Goal: Task Accomplishment & Management: Use online tool/utility

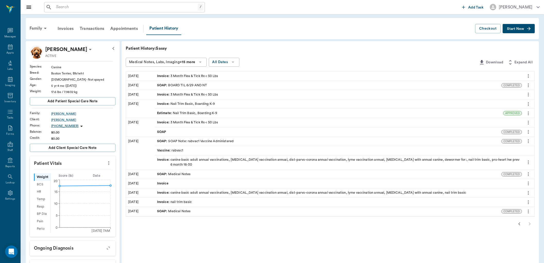
scroll to position [29, 0]
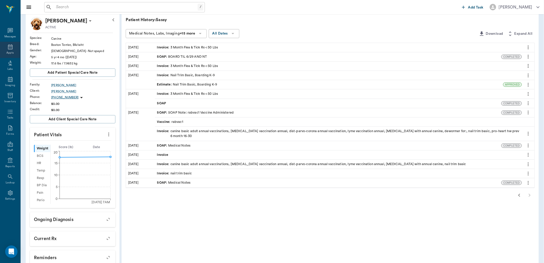
click at [10, 50] on div "Appts" at bounding box center [10, 50] width 20 height 16
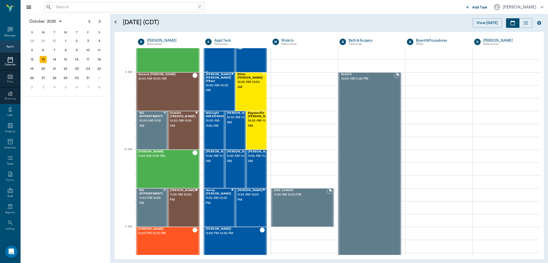
scroll to position [55, 0]
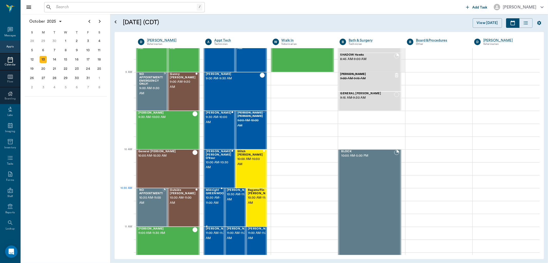
click at [217, 197] on span "10:30 AM - 11:00 AM" at bounding box center [216, 200] width 20 height 10
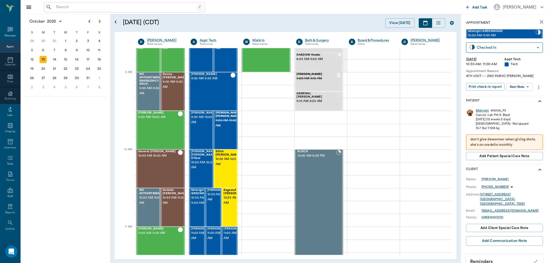
click at [477, 109] on div "Midnight" at bounding box center [482, 110] width 13 height 4
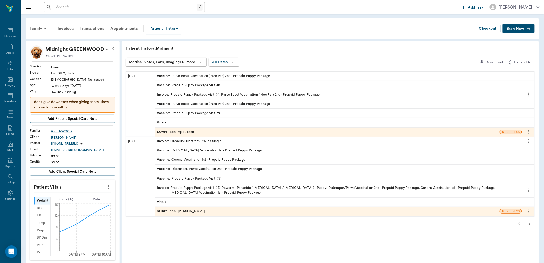
click at [71, 119] on span "Add patient Special Care Note" at bounding box center [73, 119] width 50 height 6
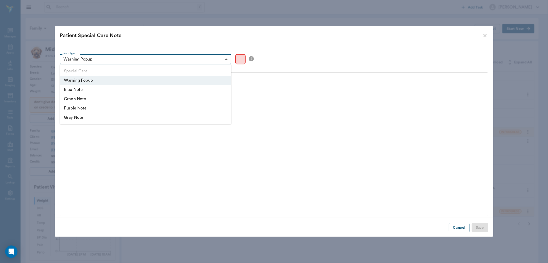
click at [131, 57] on body "/ ​ Add Task Dr. Bert Ellsworth Nectar Messages Appts Labs Imaging Inventory Ta…" at bounding box center [274, 205] width 548 height 411
click at [131, 57] on div at bounding box center [274, 131] width 548 height 263
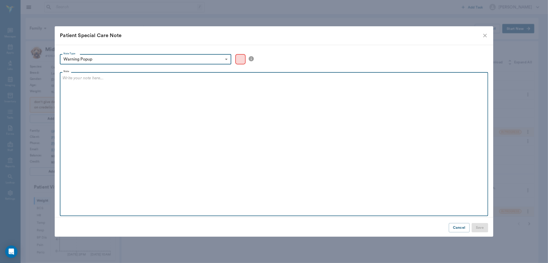
click at [111, 78] on p at bounding box center [273, 78] width 423 height 6
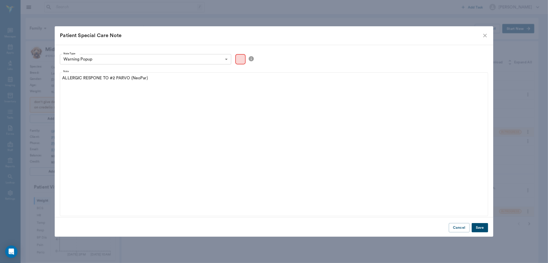
click at [482, 229] on button "Save" at bounding box center [480, 228] width 16 height 10
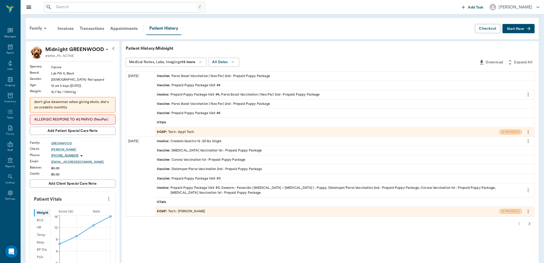
click at [216, 132] on div "SOAP : Tech - Appt Tech" at bounding box center [327, 131] width 345 height 9
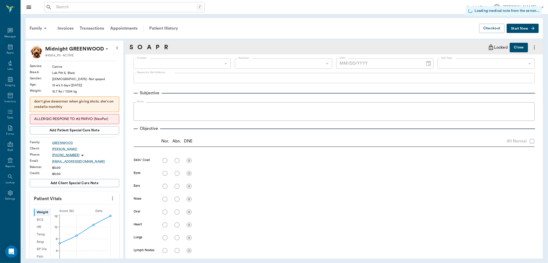
type input "63ec2f075fda476ae8351a4c"
type input "6740bf97de10e07744acf1eb"
type input "65d2be4f46e3a538d89b8c1a"
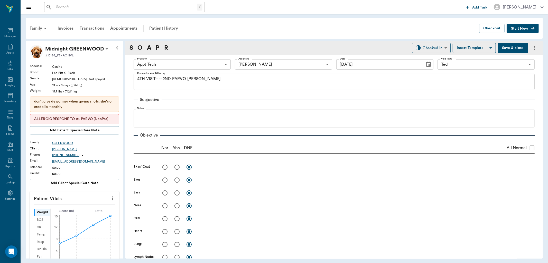
type input "10/13/2025"
type textarea "4TH VISIT---- 2ND PARVO BOOSTER LORY"
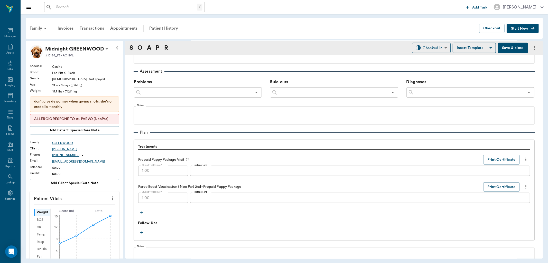
scroll to position [343, 0]
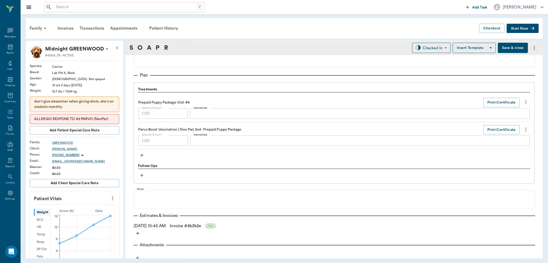
click at [204, 145] on div "x Instructions" at bounding box center [360, 140] width 340 height 10
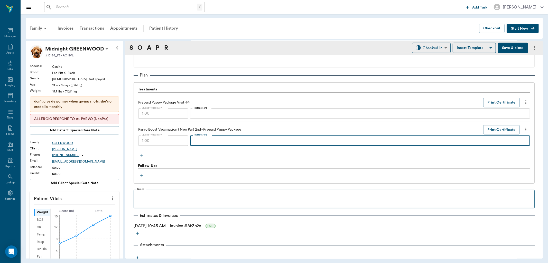
click at [198, 201] on div at bounding box center [334, 198] width 396 height 13
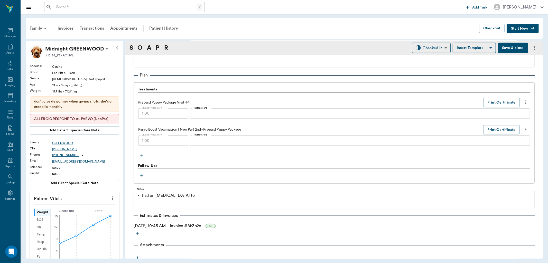
click at [90, 116] on div "ALLERGIC RESPONE TO #2 PARVO (NeoPar)" at bounding box center [74, 119] width 89 height 10
click at [90, 119] on p "ALLERGIC RESPONE TO #2 PARVO (NeoPar)" at bounding box center [74, 118] width 81 height 5
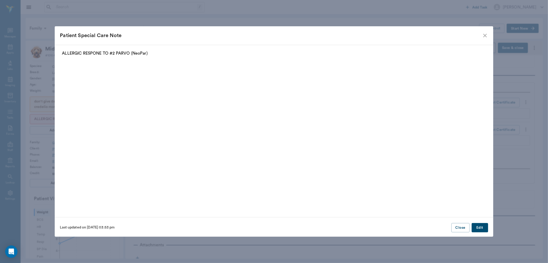
click at [93, 52] on p "ALLERGIC RESPONE TO #2 PARVO (NeoPar)" at bounding box center [274, 53] width 424 height 6
click at [99, 52] on p "ALLERGIC RESPONE TO #2 PARVO (NeoPar)" at bounding box center [274, 53] width 424 height 6
click at [480, 224] on button "Edit" at bounding box center [480, 228] width 16 height 10
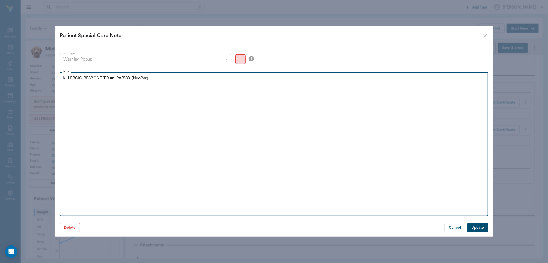
click at [98, 78] on p "ALLERGIC RESPONE TO #2 PARVO (NeoPar)" at bounding box center [273, 78] width 423 height 6
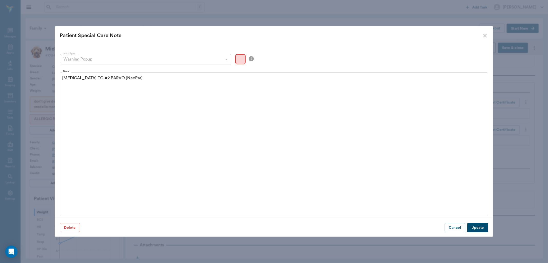
click at [481, 228] on button "Update" at bounding box center [478, 228] width 21 height 10
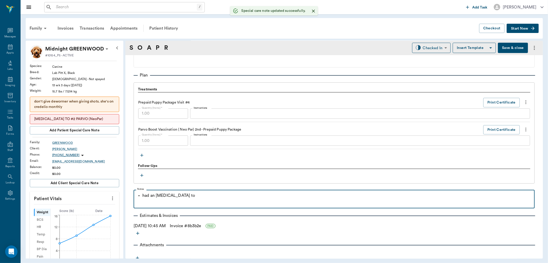
click at [196, 195] on p "had an allergic response to" at bounding box center [337, 195] width 390 height 6
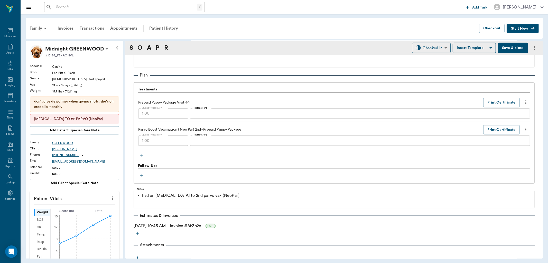
click at [97, 122] on p "ALLERGIC RESPONSE TO #2 PARVO (NeoPar)" at bounding box center [74, 118] width 81 height 5
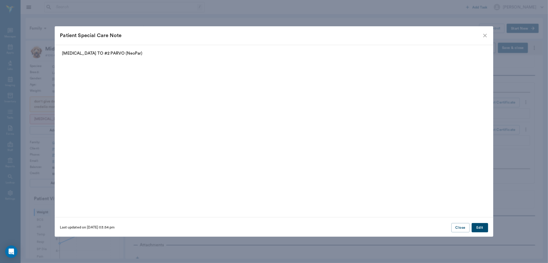
click at [116, 51] on p "ALLERGIC RESPONSE TO #2 PARVO (NeoPar)" at bounding box center [274, 53] width 424 height 6
click at [117, 52] on p "ALLERGIC RESPONSE TO #2 PARVO (NeoPar)" at bounding box center [274, 53] width 424 height 6
click at [476, 228] on button "Edit" at bounding box center [480, 228] width 16 height 10
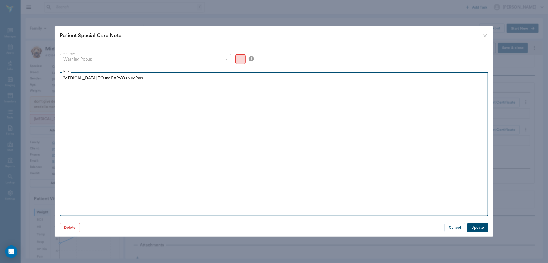
click at [116, 76] on p "ALLERGIC RESPONSE TO #2 PARVO (NeoPar)" at bounding box center [273, 78] width 423 height 6
click at [134, 77] on p "ALLERGIC RESPONSE TO 2nd PARVO (NeoPar)" at bounding box center [273, 78] width 423 height 6
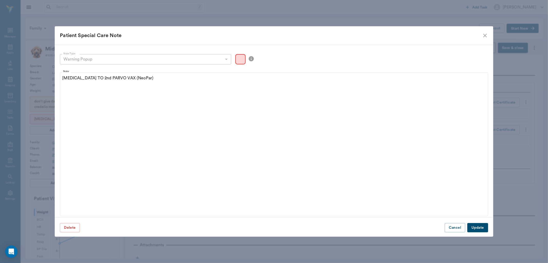
click at [476, 228] on button "Update" at bounding box center [478, 228] width 21 height 10
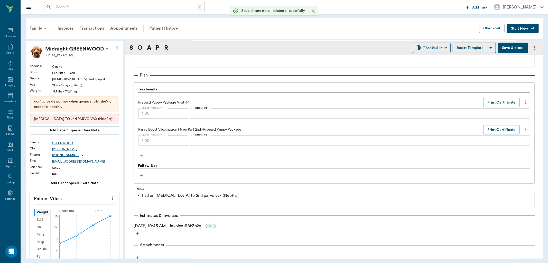
click at [508, 48] on button "Save & close" at bounding box center [513, 48] width 30 height 10
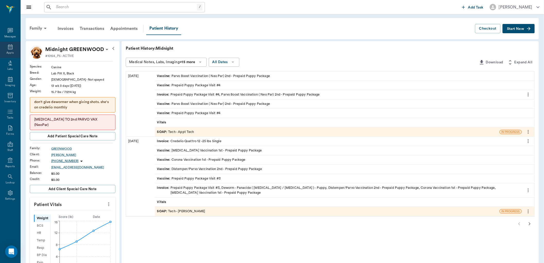
click at [11, 47] on icon at bounding box center [10, 47] width 6 height 6
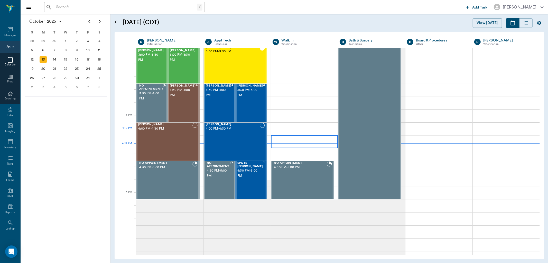
scroll to position [532, 0]
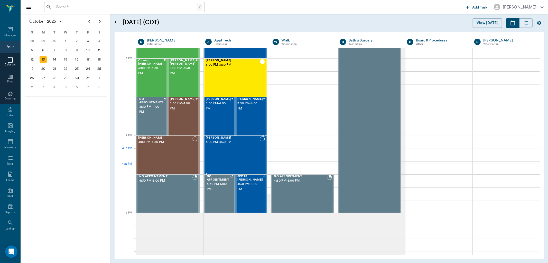
drag, startPoint x: 243, startPoint y: 153, endPoint x: 261, endPoint y: 146, distance: 18.8
click at [243, 153] on div "Gidget Ashworth 4:00 PM - 4:30 PM" at bounding box center [233, 155] width 54 height 38
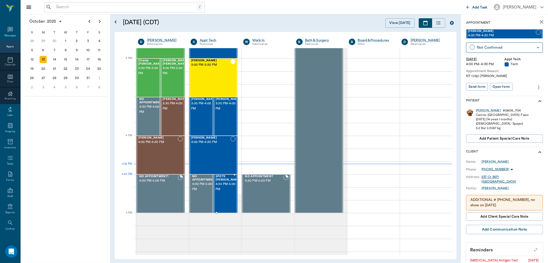
drag, startPoint x: 228, startPoint y: 184, endPoint x: 284, endPoint y: 167, distance: 59.1
click at [228, 184] on span "4:30 PM - 5:00 PM" at bounding box center [229, 186] width 26 height 10
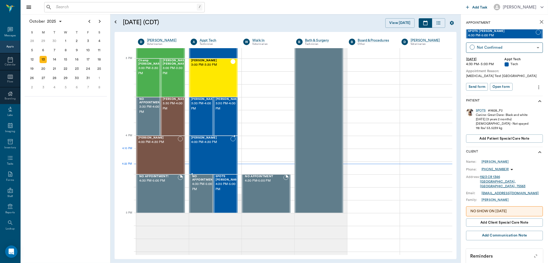
click at [227, 155] on div "Gidget Ashworth 4:00 PM - 4:30 PM" at bounding box center [210, 155] width 39 height 38
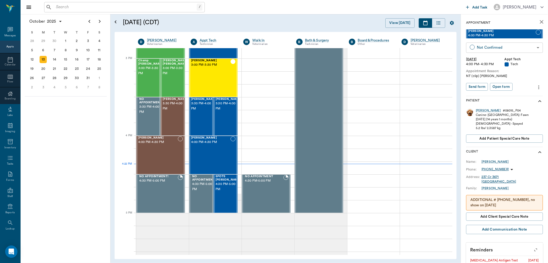
click at [522, 46] on body "/ ​ Add Task Dr. Bert Ellsworth Nectar Messages Appts Calendar Flow Boarding La…" at bounding box center [274, 131] width 548 height 263
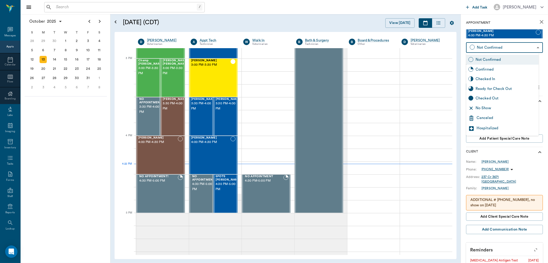
click at [504, 106] on div "No Show" at bounding box center [506, 108] width 61 height 6
type input "NO_SHOW"
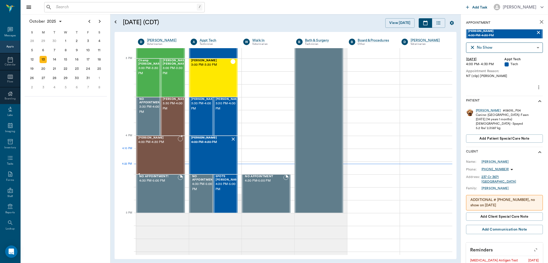
click at [147, 151] on div "Remi Sheppard 4:00 PM - 4:30 PM" at bounding box center [158, 155] width 40 height 38
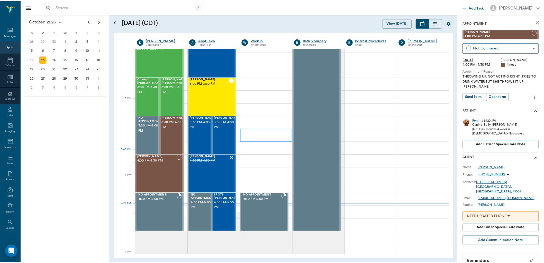
scroll to position [475, 0]
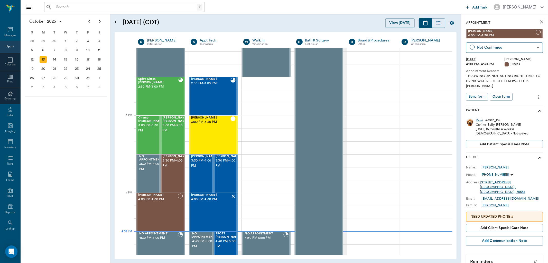
click at [55, 8] on input "text" at bounding box center [125, 7] width 143 height 7
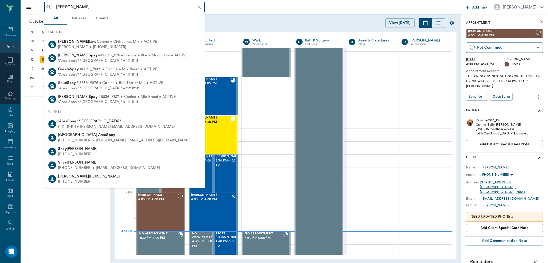
click at [68, 7] on input "betsey spay" at bounding box center [128, 7] width 149 height 7
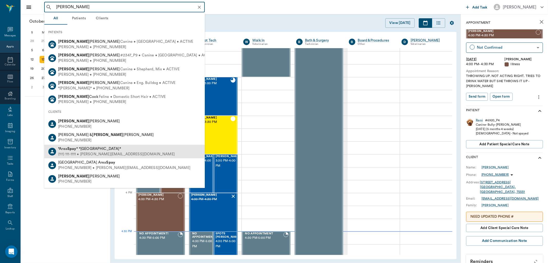
click at [73, 150] on b "Spay" at bounding box center [71, 149] width 9 height 4
type input "betsy spay"
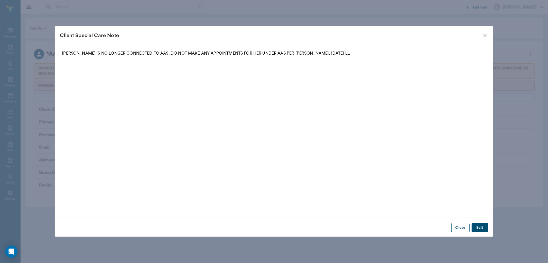
click at [459, 226] on button "Close" at bounding box center [461, 228] width 18 height 10
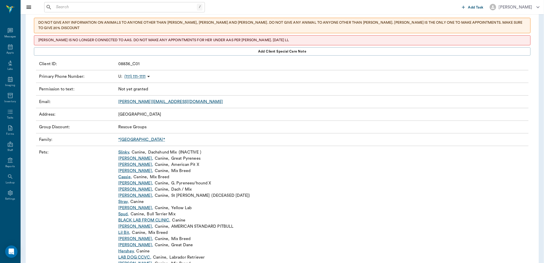
scroll to position [114, 0]
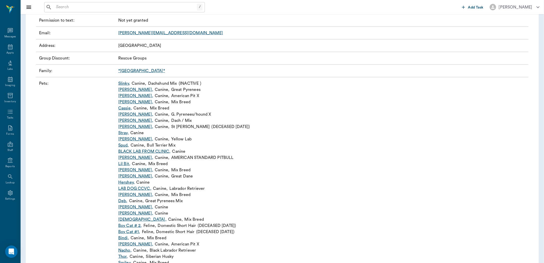
click at [126, 69] on link "*[GEOGRAPHIC_DATA]*" at bounding box center [141, 71] width 47 height 4
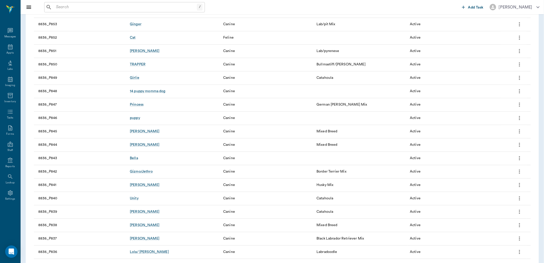
scroll to position [572, 0]
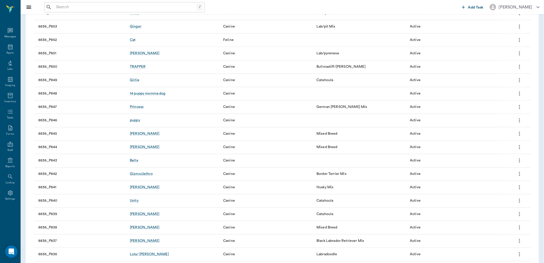
click at [58, 8] on input "text" at bounding box center [125, 7] width 143 height 7
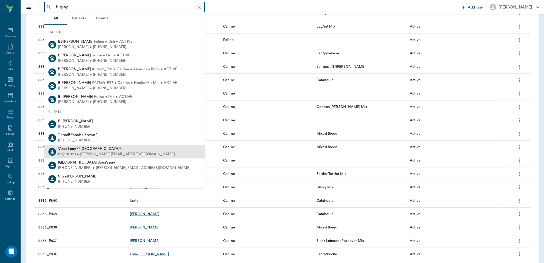
click at [77, 150] on span "*Area Spay * *Atlanta*" at bounding box center [89, 149] width 63 height 4
type input "b spay"
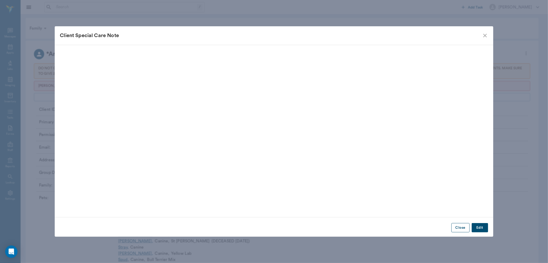
click at [462, 226] on button "Close" at bounding box center [461, 228] width 18 height 10
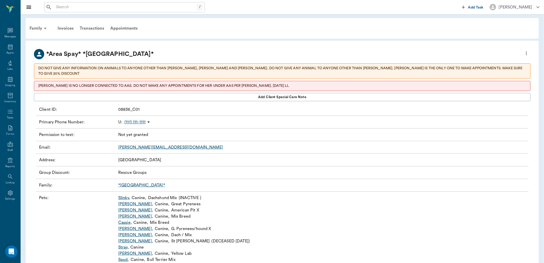
click at [129, 183] on link "*[GEOGRAPHIC_DATA]*" at bounding box center [141, 185] width 47 height 4
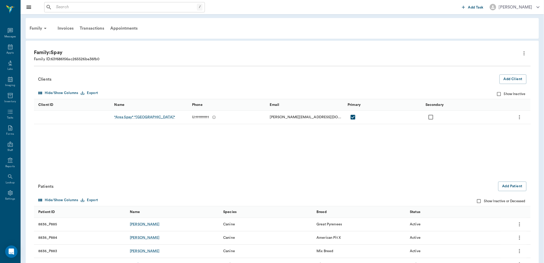
click at [479, 200] on input "Show Inactive or Deceased" at bounding box center [479, 201] width 10 height 10
checkbox input "true"
click at [57, 6] on input "text" at bounding box center [125, 7] width 143 height 7
click at [57, 8] on input "text" at bounding box center [125, 7] width 143 height 7
click at [61, 8] on input "text" at bounding box center [125, 7] width 143 height 7
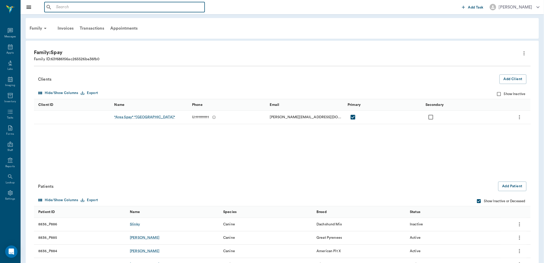
click at [81, 6] on input "text" at bounding box center [128, 7] width 149 height 7
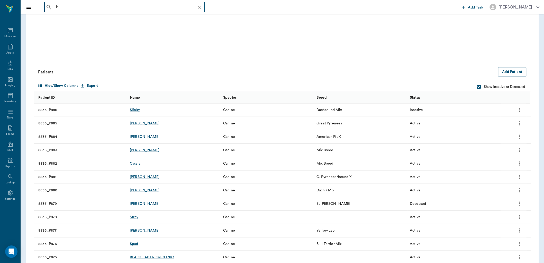
type input "b"
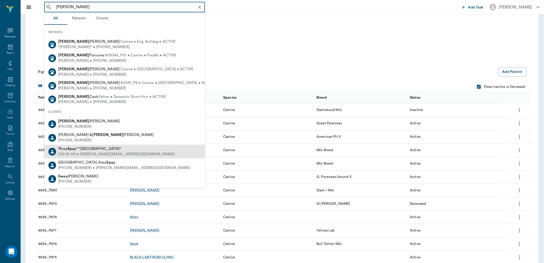
click at [70, 150] on div "*Area Spay * *Atlanta*" at bounding box center [116, 148] width 117 height 5
type input "betsy spay"
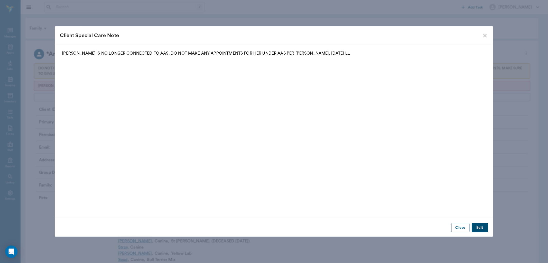
click at [460, 228] on button "Close" at bounding box center [461, 228] width 18 height 10
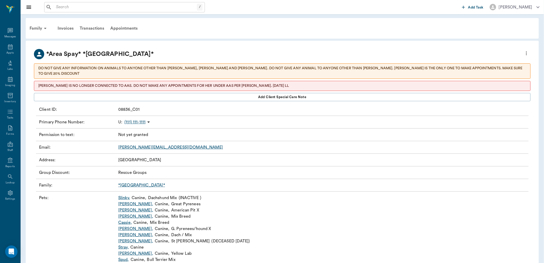
click at [125, 183] on link "*[GEOGRAPHIC_DATA]*" at bounding box center [141, 185] width 47 height 4
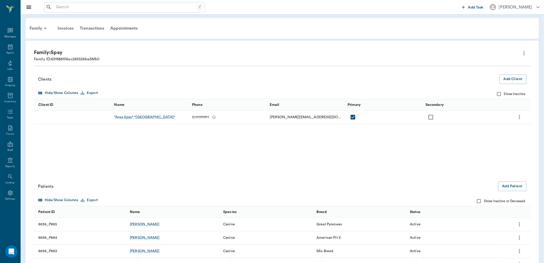
click at [478, 201] on input "Show Inactive or Deceased" at bounding box center [479, 201] width 10 height 10
checkbox input "true"
drag, startPoint x: 528, startPoint y: 255, endPoint x: 525, endPoint y: 260, distance: 5.4
click at [529, 262] on html "/ ​ Add Task [PERSON_NAME] Nectar Messages Appts Labs Imaging Inventory Tasks F…" at bounding box center [272, 131] width 544 height 263
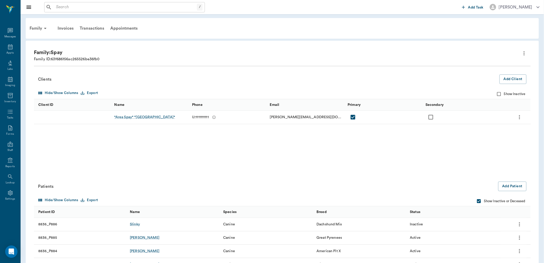
scroll to position [53, 0]
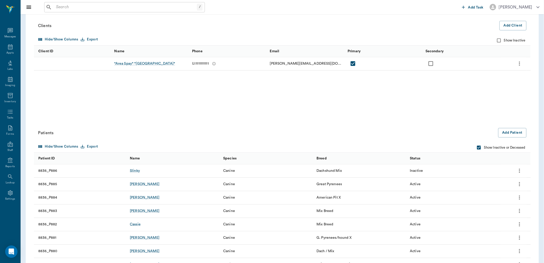
click at [426, 130] on div "Patients" at bounding box center [268, 133] width 460 height 6
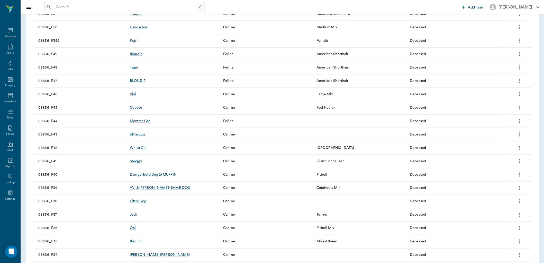
scroll to position [10832, 0]
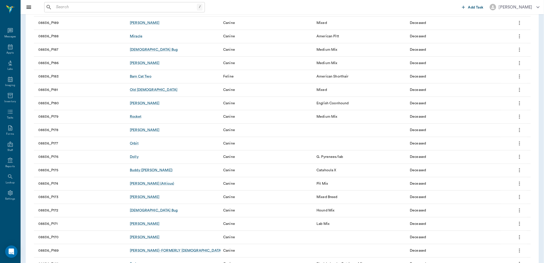
scroll to position [9039, 0]
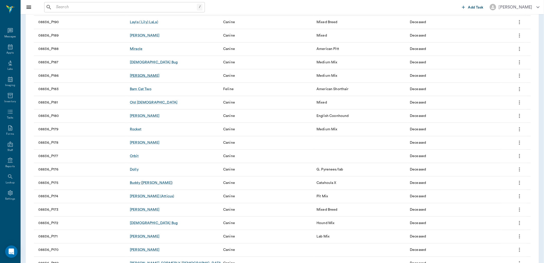
click at [136, 76] on div "[PERSON_NAME]" at bounding box center [145, 75] width 30 height 5
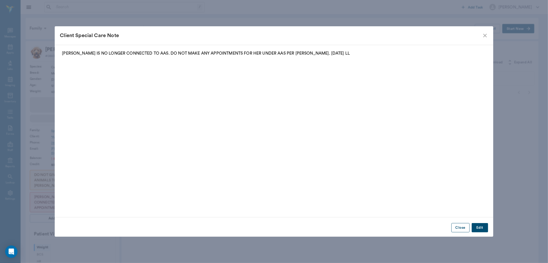
click at [461, 226] on button "Close" at bounding box center [461, 228] width 18 height 10
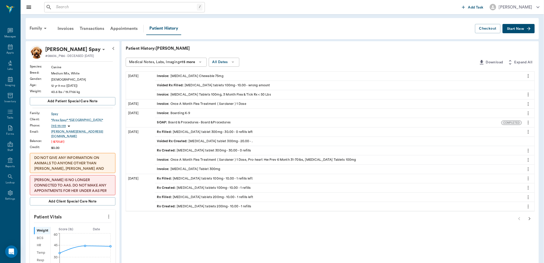
click at [514, 29] on span "Start New" at bounding box center [515, 29] width 17 height 0
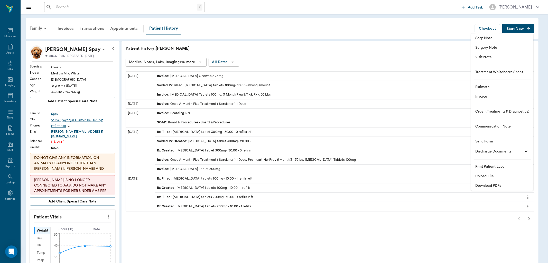
click at [484, 98] on span "Invoice" at bounding box center [503, 96] width 54 height 5
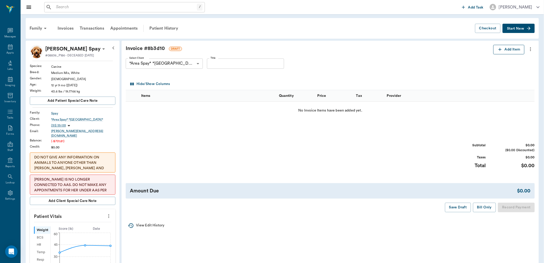
click at [499, 50] on icon "button" at bounding box center [499, 49] width 5 height 5
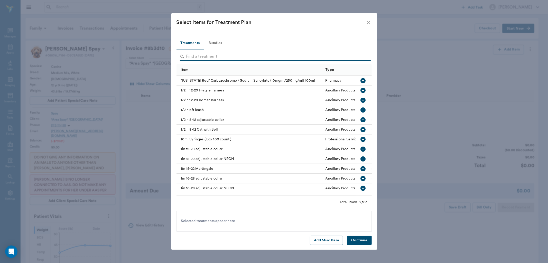
click at [196, 57] on input "Search" at bounding box center [274, 56] width 177 height 8
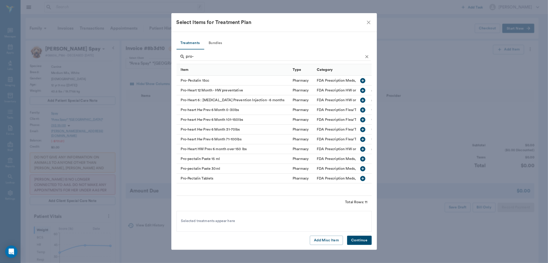
click at [364, 129] on icon "button" at bounding box center [363, 129] width 5 height 5
drag, startPoint x: 203, startPoint y: 56, endPoint x: 181, endPoint y: 56, distance: 22.1
click at [182, 55] on div "pro-" at bounding box center [275, 56] width 191 height 8
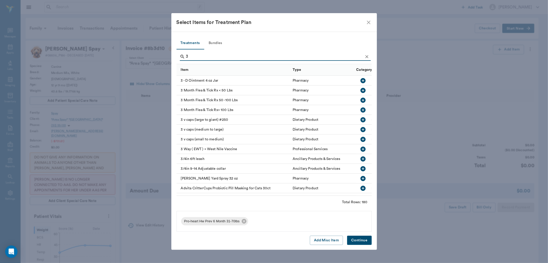
type input "3"
click at [360, 90] on icon "button" at bounding box center [363, 90] width 6 height 6
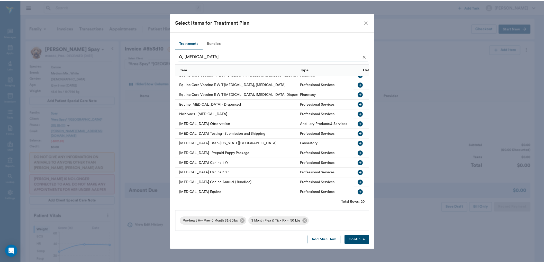
scroll to position [29, 0]
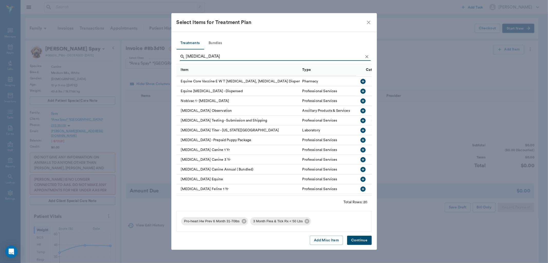
type input "[MEDICAL_DATA]"
click at [360, 149] on icon "button" at bounding box center [363, 150] width 6 height 6
click at [361, 239] on button "Continue" at bounding box center [359, 240] width 24 height 10
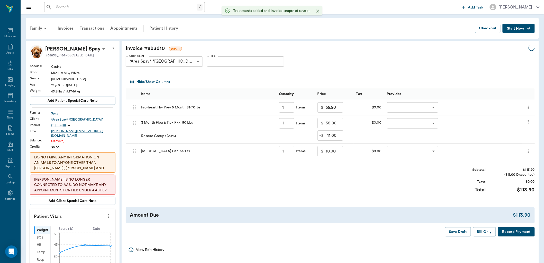
click at [403, 108] on body "/ ​ Add Task [PERSON_NAME] Nectar Messages Appts Labs Imaging Inventory Tasks F…" at bounding box center [272, 220] width 544 height 440
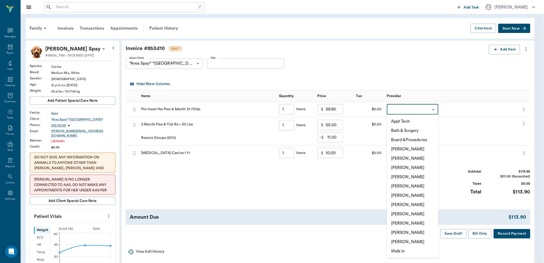
type input "1.00"
click at [404, 221] on li "[PERSON_NAME]" at bounding box center [412, 222] width 51 height 9
type input "none-63ec2ede52e12b0ba117d0d7"
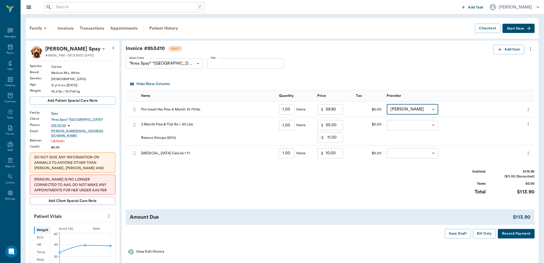
click at [404, 126] on body "/ ​ Add Task [PERSON_NAME] Nectar Messages Appts Labs Imaging Inventory Tasks F…" at bounding box center [272, 220] width 544 height 440
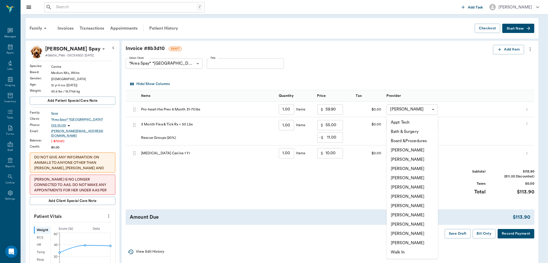
click at [403, 223] on li "[PERSON_NAME]" at bounding box center [412, 223] width 51 height 9
type input "none-63ec2ede52e12b0ba117d0d7"
click at [403, 154] on body "/ ​ Add Task [PERSON_NAME] Nectar Messages Appts Labs Imaging Inventory Tasks F…" at bounding box center [272, 220] width 544 height 440
click at [406, 223] on li "[PERSON_NAME]" at bounding box center [412, 223] width 51 height 9
type input "none-63ec2ede52e12b0ba117d0d7"
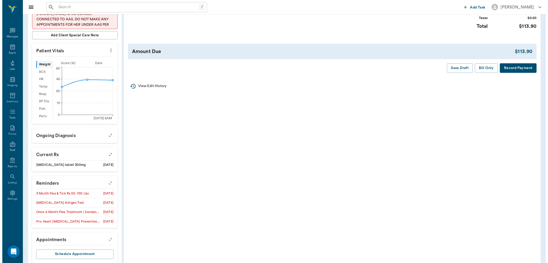
scroll to position [175, 0]
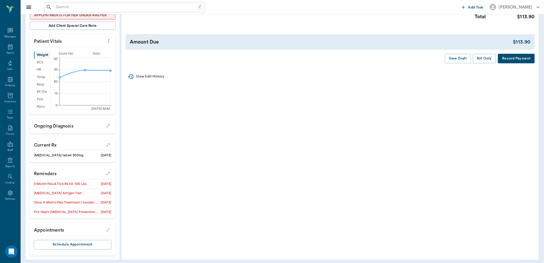
click at [109, 171] on icon "button" at bounding box center [108, 172] width 7 height 7
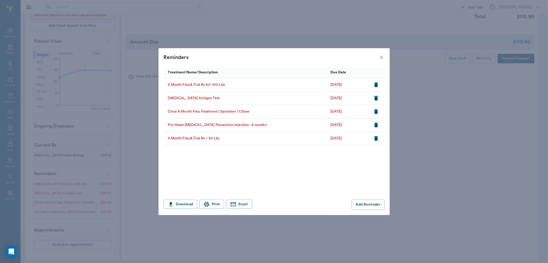
click at [376, 138] on icon "button" at bounding box center [377, 138] width 4 height 5
click at [374, 84] on icon "button" at bounding box center [376, 85] width 6 height 6
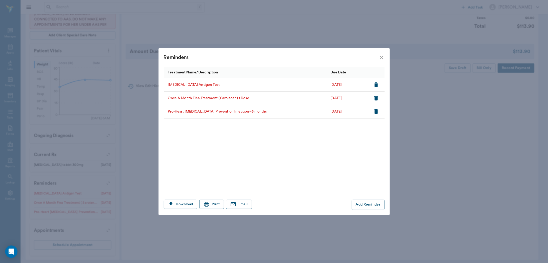
click at [376, 84] on icon "button" at bounding box center [377, 84] width 4 height 5
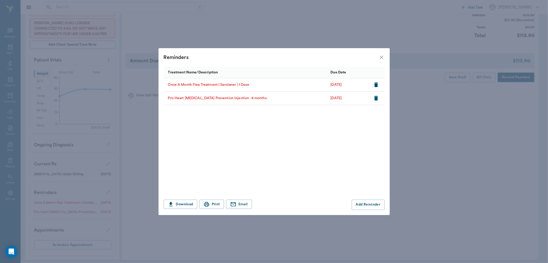
click at [377, 84] on icon "button" at bounding box center [377, 84] width 4 height 5
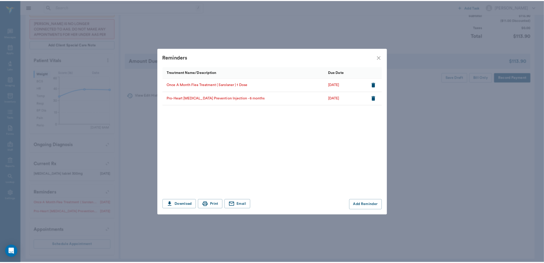
scroll to position [147, 0]
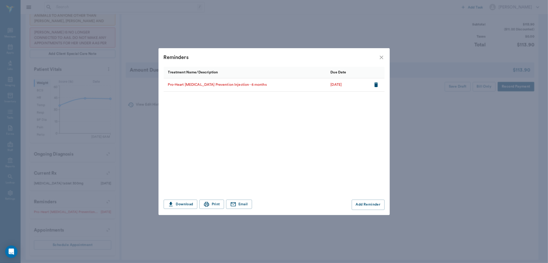
click at [381, 57] on icon "close" at bounding box center [382, 58] width 4 height 4
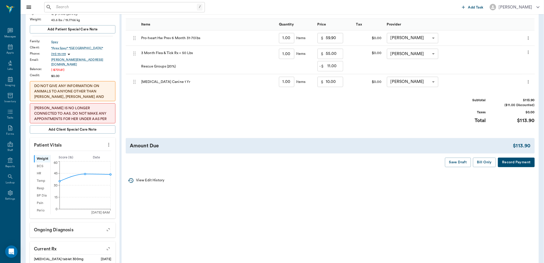
scroll to position [32, 0]
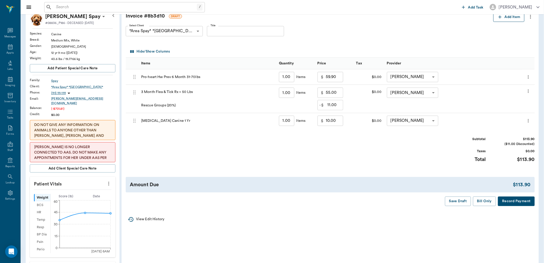
click at [499, 17] on icon "button" at bounding box center [499, 16] width 5 height 5
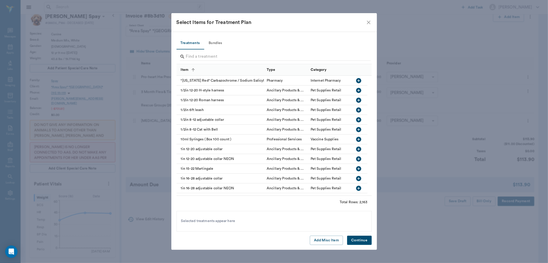
click at [191, 58] on input "Search" at bounding box center [274, 56] width 177 height 8
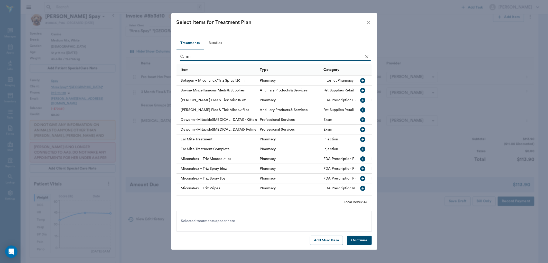
type input "m"
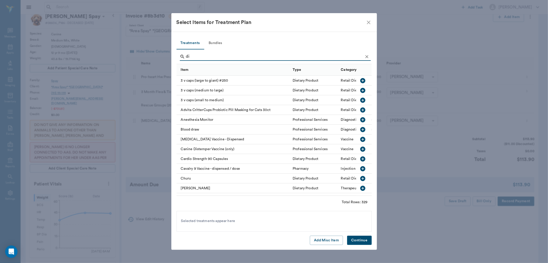
type input "d"
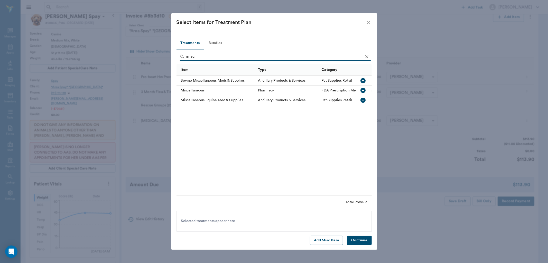
type input "misc"
click at [363, 89] on icon "button" at bounding box center [363, 90] width 6 height 6
click at [361, 240] on button "Continue" at bounding box center [359, 240] width 24 height 10
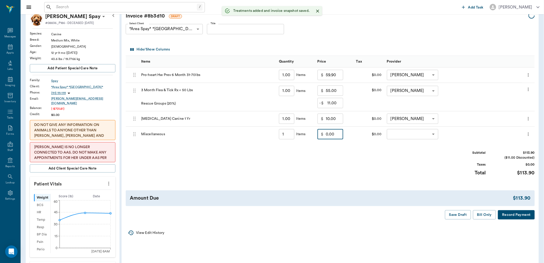
click at [328, 137] on input "0.00" at bounding box center [334, 134] width 17 height 10
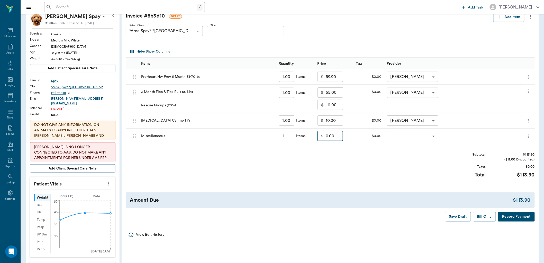
type input "1.00"
type input "-13.98"
click at [406, 137] on body "/ ​ Add Task [PERSON_NAME] Nectar Messages Appts Labs Imaging Inventory Tasks F…" at bounding box center [272, 174] width 544 height 412
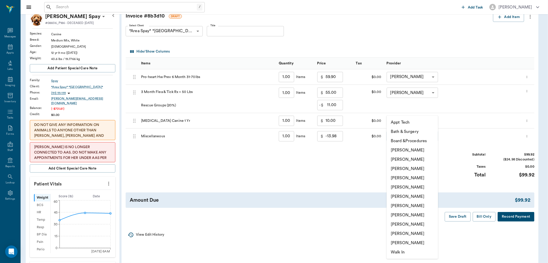
click at [404, 224] on li "[PERSON_NAME]" at bounding box center [412, 223] width 51 height 9
type input "none-63ec2ede52e12b0ba117d0d7"
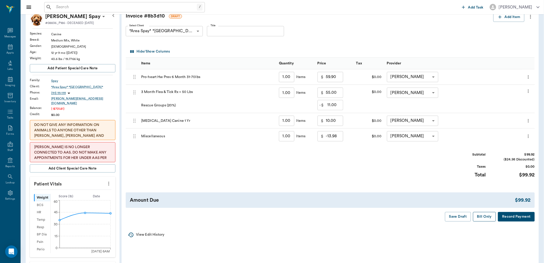
click at [484, 215] on button "Bill Only" at bounding box center [484, 217] width 23 height 10
click at [482, 216] on button "Bill Only" at bounding box center [484, 217] width 23 height 10
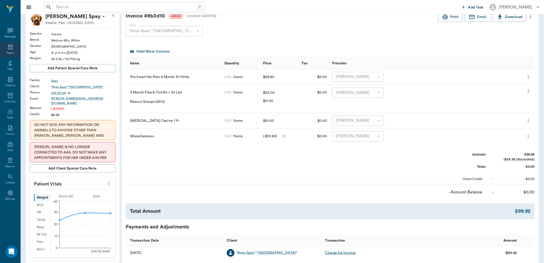
click at [11, 45] on icon at bounding box center [10, 46] width 5 height 5
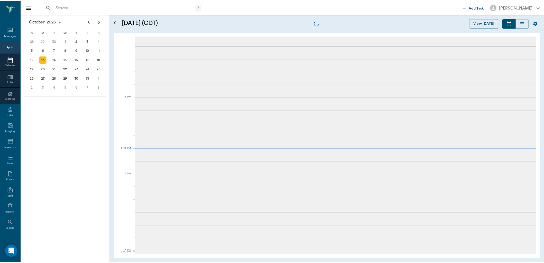
scroll to position [618, 0]
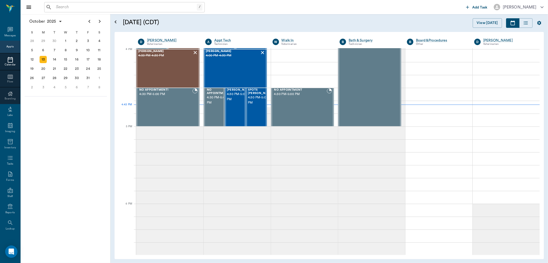
click at [60, 9] on input "text" at bounding box center [125, 7] width 143 height 7
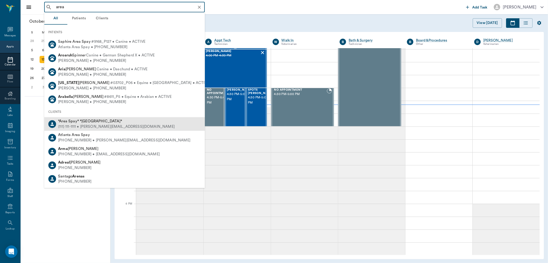
click at [77, 121] on span "*Area Spay* *[GEOGRAPHIC_DATA]*" at bounding box center [90, 121] width 64 height 4
type input "area"
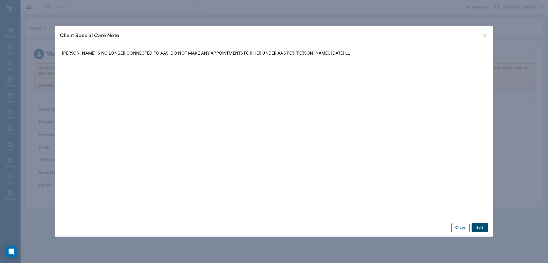
click at [461, 228] on button "Close" at bounding box center [461, 228] width 18 height 10
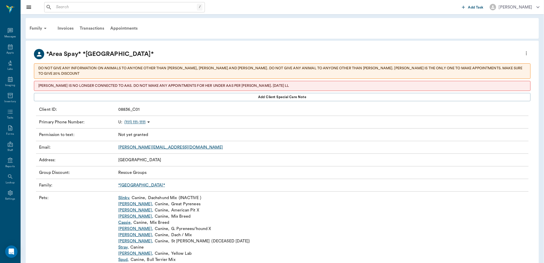
click at [126, 183] on link "*[GEOGRAPHIC_DATA]*" at bounding box center [141, 185] width 47 height 4
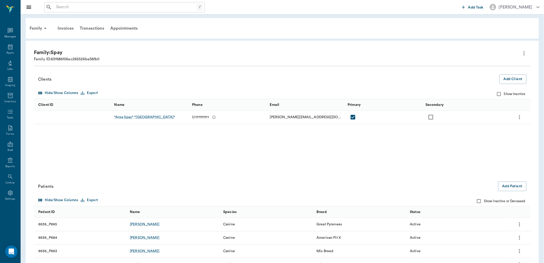
click at [479, 201] on input "Show Inactive or Deceased" at bounding box center [479, 201] width 10 height 10
checkbox input "true"
click at [532, 262] on html "/ ​ Add Task [PERSON_NAME] Nectar Messages Appts Labs Imaging Inventory Tasks F…" at bounding box center [272, 131] width 544 height 263
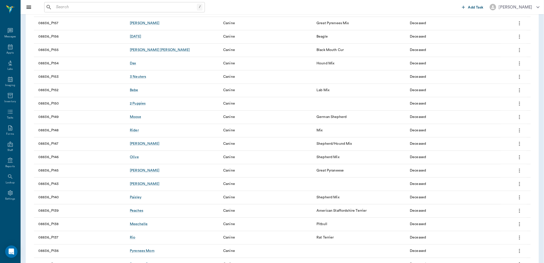
scroll to position [9239, 0]
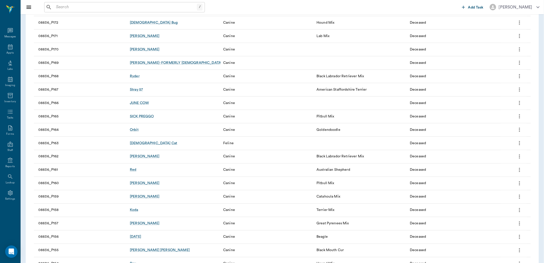
click at [518, 35] on icon "more" at bounding box center [520, 36] width 6 height 6
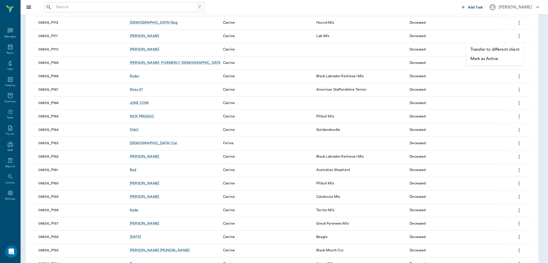
click at [495, 58] on p "Mark as Active" at bounding box center [485, 59] width 28 height 6
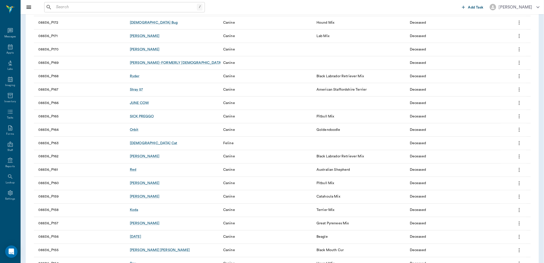
click at [519, 34] on div at bounding box center [272, 131] width 544 height 263
click at [11, 47] on icon at bounding box center [10, 47] width 6 height 6
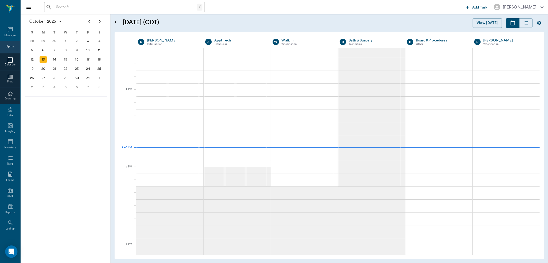
scroll to position [618, 0]
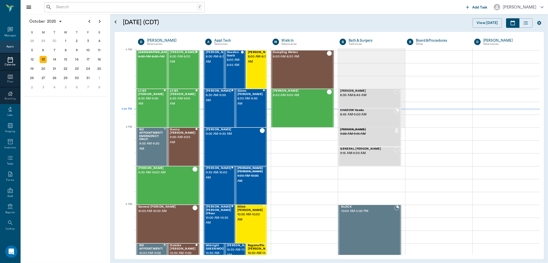
scroll to position [618, 0]
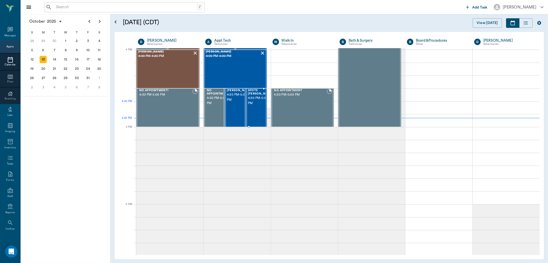
click at [260, 107] on div "SPOTS Roberts 4:30 PM - 5:00 PM" at bounding box center [261, 108] width 26 height 38
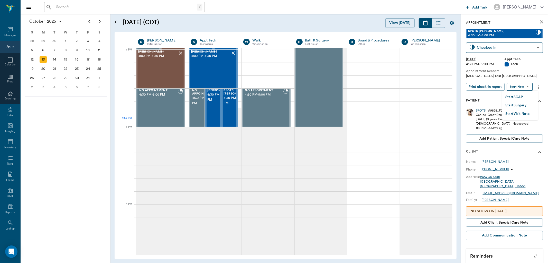
click at [526, 84] on body "/ ​ Add Task Dr. Bert Ellsworth Nectar Messages Appts Calendar Flow Boarding La…" at bounding box center [274, 131] width 548 height 263
click at [523, 96] on button "Start SOAP" at bounding box center [514, 97] width 17 height 6
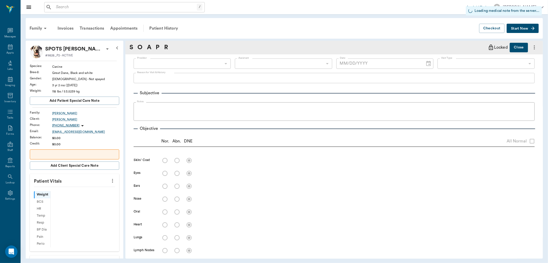
type input "63ec2f075fda476ae8351a4c"
type input "65d2be4f46e3a538d89b8c1a"
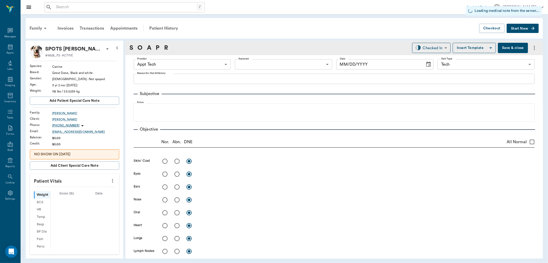
type input "10/13/2025"
type textarea "Progesterone Test Caryn"
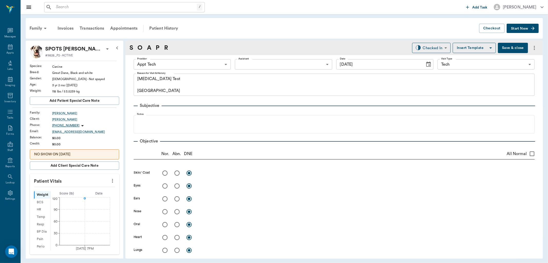
click at [208, 65] on body "/ ​ Add Task Dr. Bert Ellsworth Nectar Messages Appts Labs Imaging Inventory Ta…" at bounding box center [274, 131] width 548 height 263
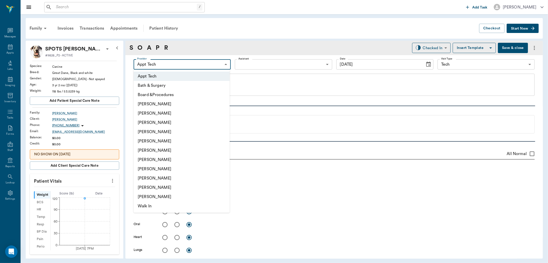
click at [191, 118] on li "[PERSON_NAME]" at bounding box center [182, 122] width 96 height 9
type input "642ef10e332a41444de2bad1"
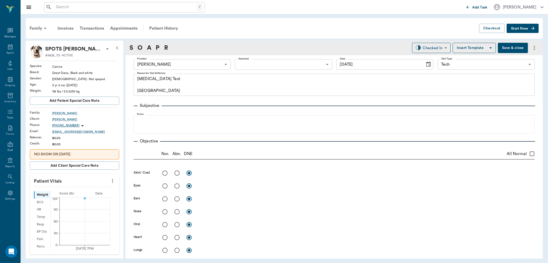
click at [110, 181] on icon "more" at bounding box center [113, 180] width 6 height 6
click at [91, 183] on div at bounding box center [274, 131] width 548 height 263
click at [110, 180] on icon "more" at bounding box center [113, 180] width 6 height 6
click at [95, 191] on span "Enter Vitals" at bounding box center [86, 189] width 43 height 5
click at [83, 197] on input "text" at bounding box center [74, 196] width 45 height 10
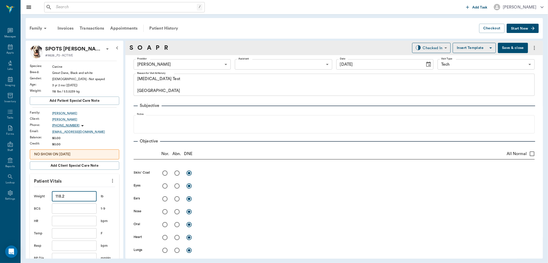
scroll to position [86, 0]
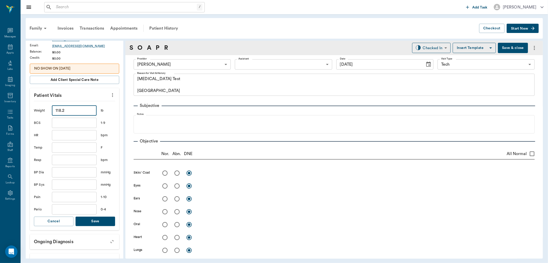
type input "118.2"
click at [100, 220] on button "Save" at bounding box center [96, 221] width 40 height 10
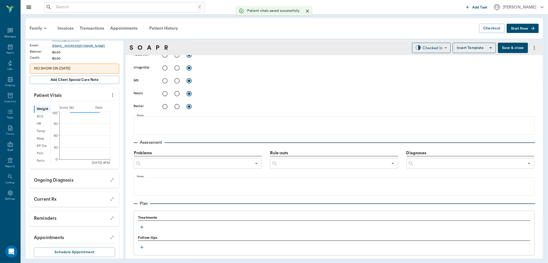
scroll to position [228, 0]
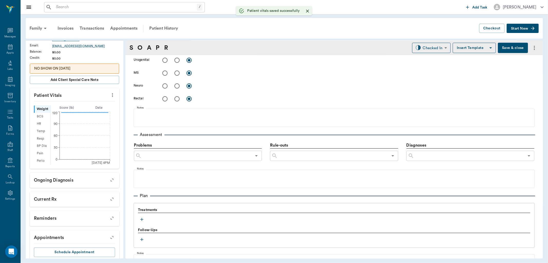
click at [140, 223] on div "Treatments Follow-Ups" at bounding box center [334, 225] width 401 height 45
click at [143, 219] on icon "button" at bounding box center [141, 218] width 5 height 5
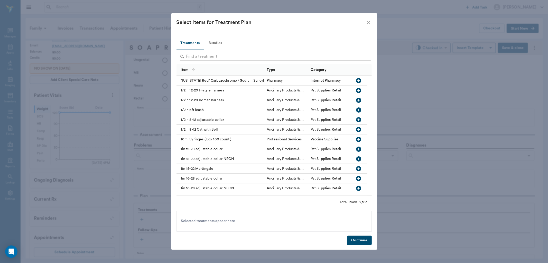
click at [219, 56] on input "Search" at bounding box center [274, 56] width 177 height 8
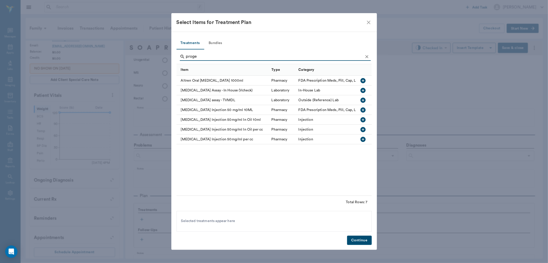
type input "proge"
click at [366, 89] on icon "button" at bounding box center [363, 90] width 5 height 5
click at [365, 238] on button "Continue" at bounding box center [359, 240] width 24 height 10
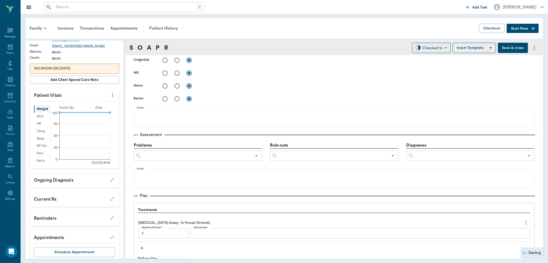
type input "1.00"
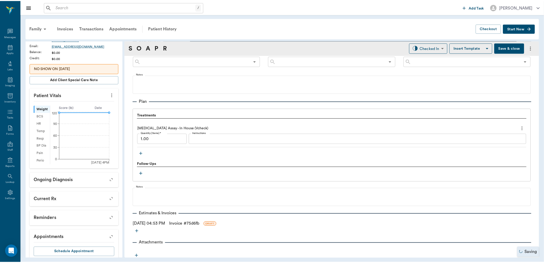
scroll to position [325, 0]
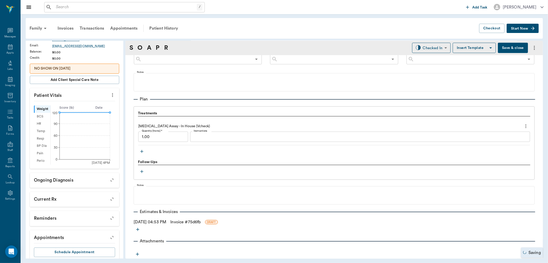
click at [201, 222] on link "Invoice # 75d6fb" at bounding box center [185, 222] width 30 height 6
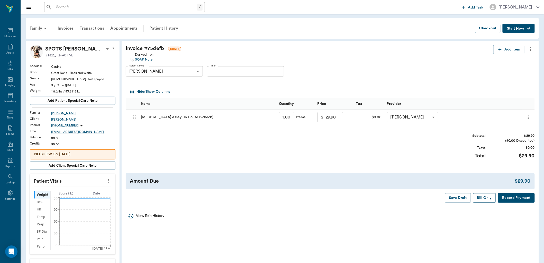
scroll to position [96, 0]
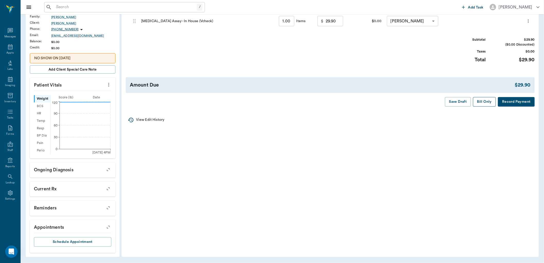
click at [488, 104] on button "Bill Only" at bounding box center [484, 102] width 23 height 10
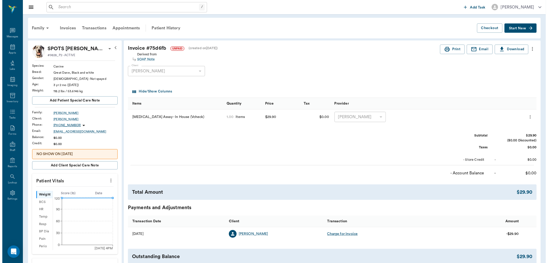
scroll to position [0, 0]
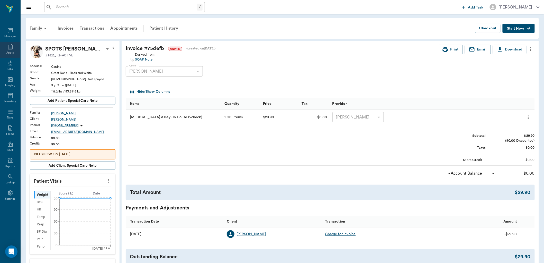
click at [11, 48] on icon at bounding box center [10, 47] width 6 height 6
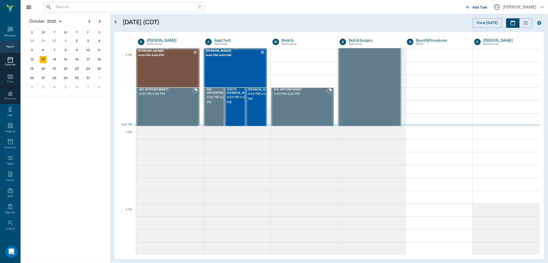
scroll to position [618, 0]
click at [231, 108] on div "SPOTS Roberts 4:30 PM - 5:00 PM" at bounding box center [240, 107] width 26 height 38
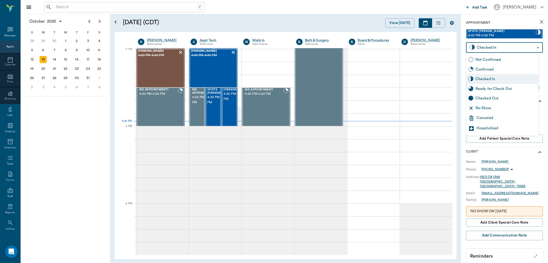
click at [523, 48] on body "/ ​ Add Task Dr. Bert Ellsworth Nectar Messages Appts Calendar Flow Boarding La…" at bounding box center [274, 131] width 548 height 263
click at [512, 90] on div "Ready for Check Out" at bounding box center [506, 89] width 61 height 6
type input "READY_TO_CHECKOUT"
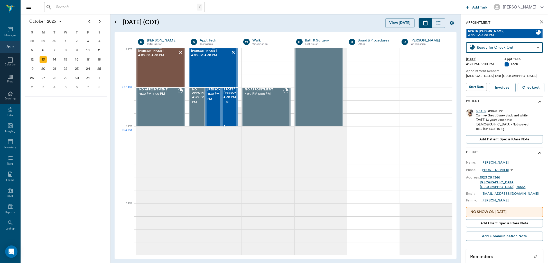
click at [229, 95] on span "4:30 PM - 5:00 PM" at bounding box center [237, 100] width 26 height 10
click at [476, 87] on body "/ ​ Add Task Dr. Bert Ellsworth Nectar Messages Appts Calendar Flow Boarding La…" at bounding box center [274, 131] width 548 height 263
click at [477, 96] on button "View SOAP" at bounding box center [473, 97] width 17 height 6
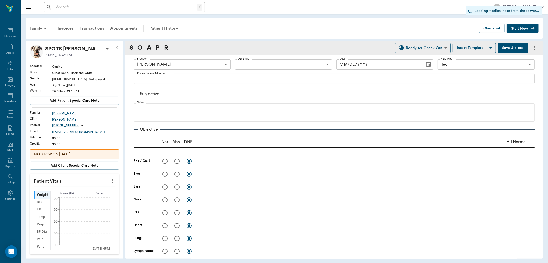
type input "642ef10e332a41444de2bad1"
type input "65d2be4f46e3a538d89b8c1a"
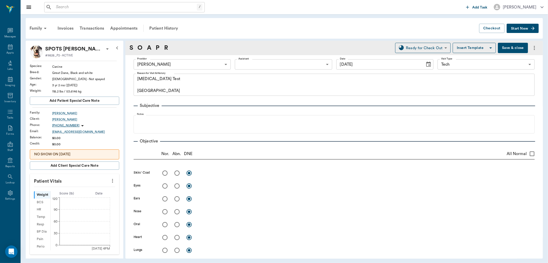
type input "10/13/2025"
type textarea "Progesterone Test Caryn"
type input "1.00"
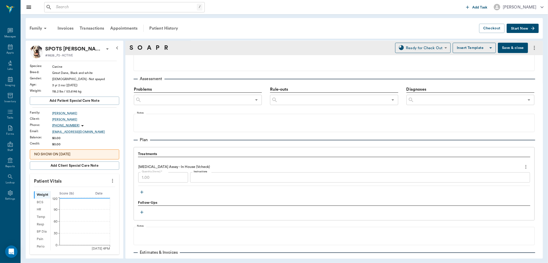
scroll to position [314, 0]
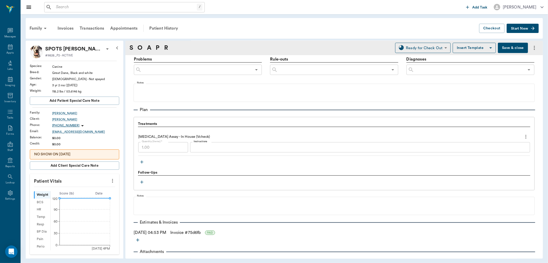
click at [247, 147] on textarea "Instructions" at bounding box center [360, 147] width 333 height 6
click at [155, 6] on input "text" at bounding box center [128, 7] width 149 height 7
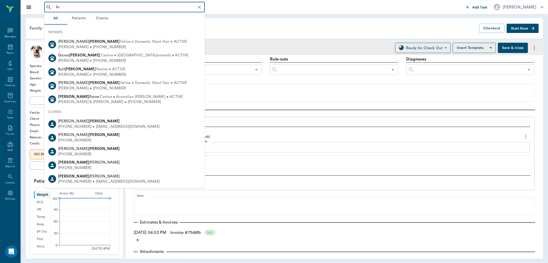
type input "l"
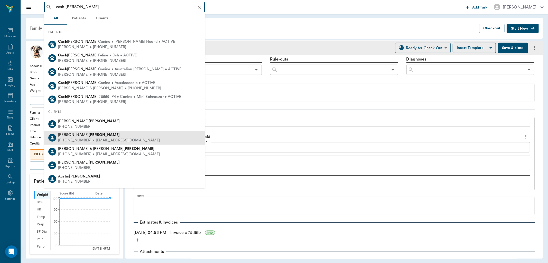
click at [127, 138] on div "Loretta Gennings (903) 799-8008 • JAGCD9@gmail.com" at bounding box center [124, 138] width 161 height 14
type input "cash gennings"
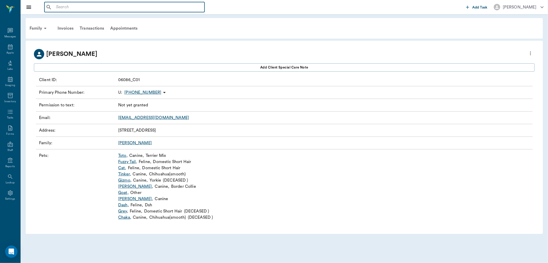
click at [84, 8] on input "text" at bounding box center [128, 7] width 149 height 7
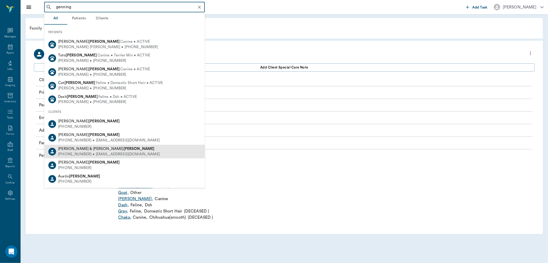
click at [115, 151] on div "(903) 799-8008 • JAGCD9@gmail.com" at bounding box center [109, 153] width 102 height 5
type input "genning"
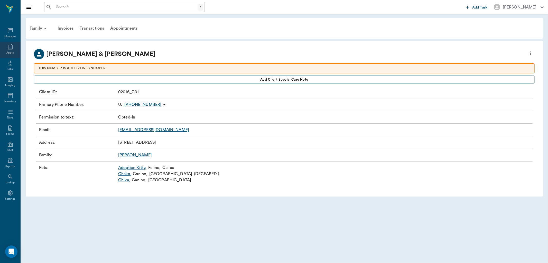
click at [10, 48] on icon at bounding box center [10, 47] width 6 height 6
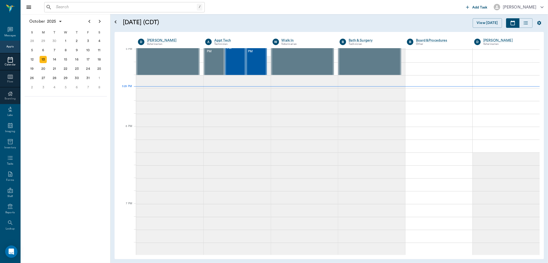
scroll to position [695, 0]
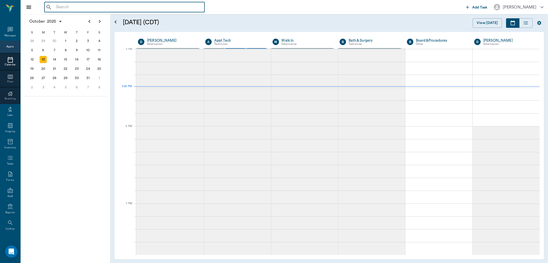
click at [130, 9] on input "text" at bounding box center [128, 7] width 149 height 7
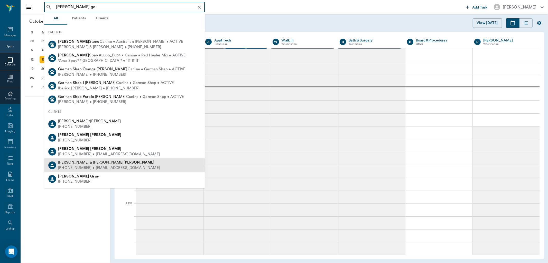
click at [142, 162] on div "Loretta & Joe Gennings (903) 799-8008 • JAGCD9@gmail.com" at bounding box center [124, 165] width 161 height 14
type input "loretta ge"
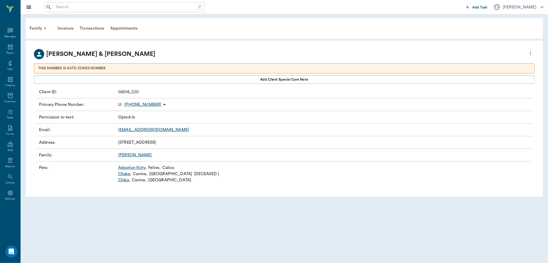
click at [39, 26] on div "Family" at bounding box center [38, 28] width 25 height 12
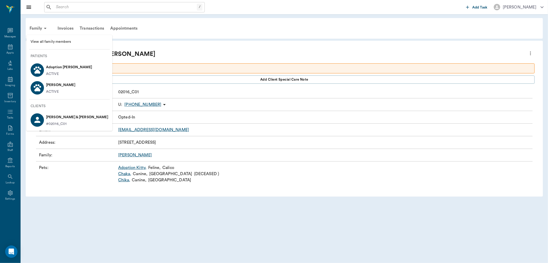
click at [47, 27] on div at bounding box center [274, 131] width 548 height 263
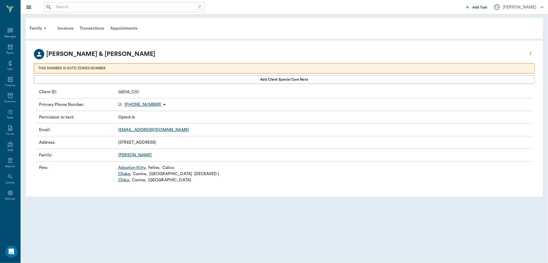
click at [96, 7] on input "text" at bounding box center [125, 7] width 143 height 7
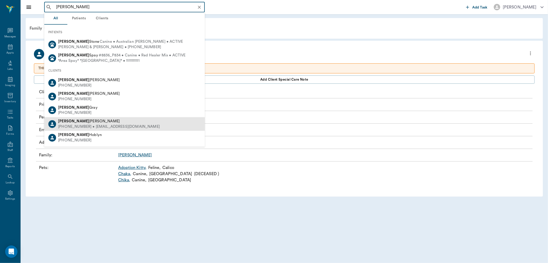
click at [107, 123] on div "Loretta Gennings" at bounding box center [109, 121] width 102 height 5
type input "loretta"
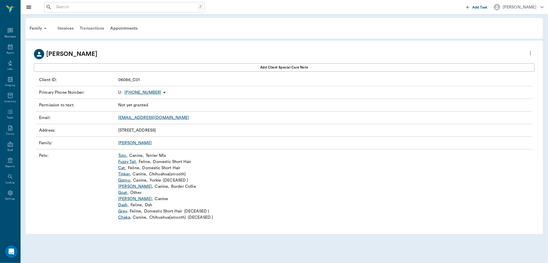
click at [95, 29] on div "Transactions" at bounding box center [92, 28] width 31 height 12
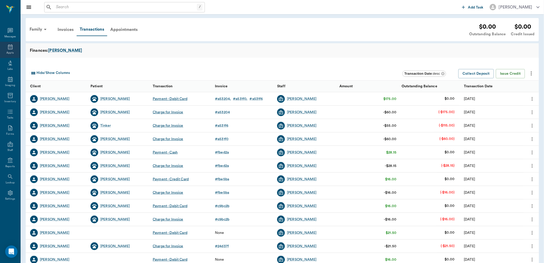
click at [15, 53] on div "Appts" at bounding box center [10, 50] width 20 height 16
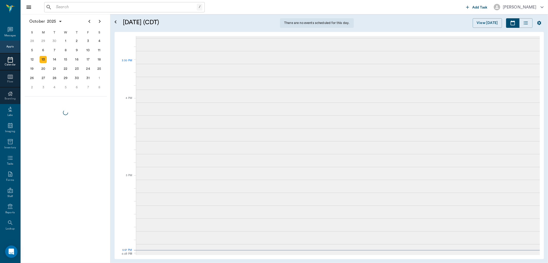
scroll to position [557, 0]
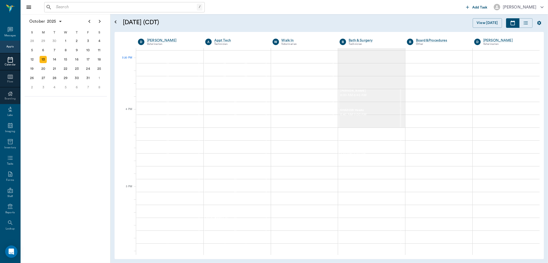
scroll to position [695, 0]
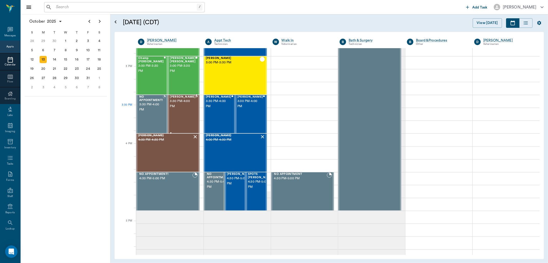
scroll to position [524, 0]
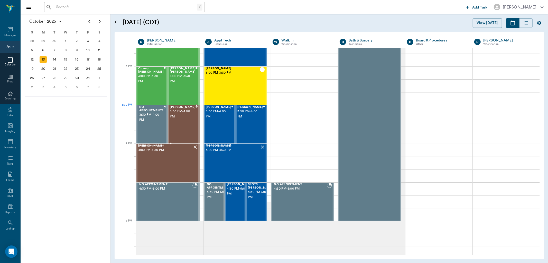
drag, startPoint x: 188, startPoint y: 115, endPoint x: 266, endPoint y: 110, distance: 77.8
click at [188, 115] on span "3:30 PM - 4:00 PM" at bounding box center [183, 114] width 26 height 10
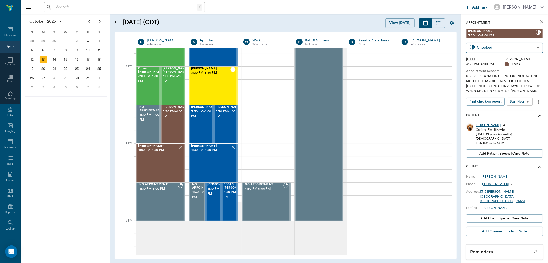
click at [480, 127] on div "Trina" at bounding box center [488, 125] width 25 height 4
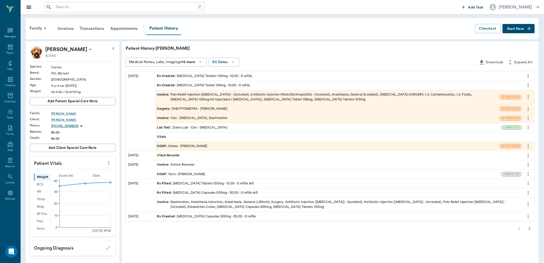
click at [219, 85] on div "Rx Created : Enrofloxacin Tablet 136mg - 10.00 - 0 refills" at bounding box center [203, 85] width 93 height 5
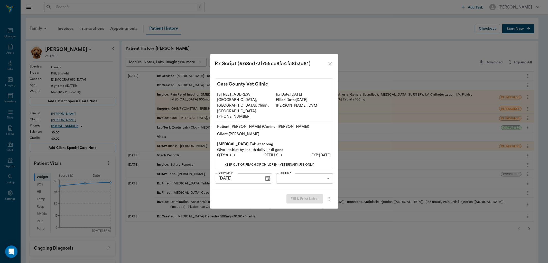
click at [299, 173] on body "/ ​ Add Task Dr. Bert Ellsworth Nectar Messages Appts Labs Imaging Inventory Ta…" at bounding box center [274, 179] width 548 height 359
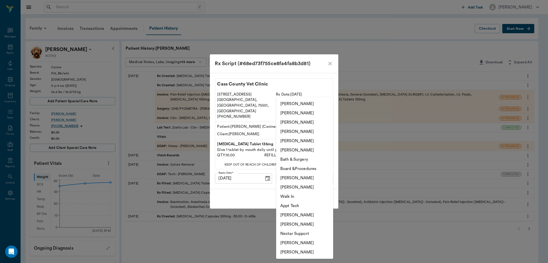
click at [289, 241] on li "[PERSON_NAME]" at bounding box center [304, 242] width 57 height 9
type input "682b670d8bdc6f7f8feef3db"
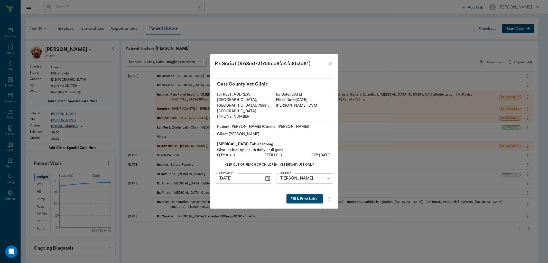
click at [309, 194] on button "Fill & Print Label" at bounding box center [305, 199] width 36 height 10
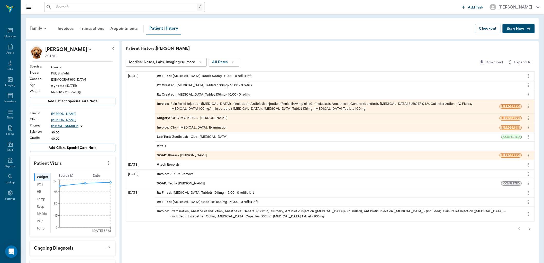
click at [246, 84] on div "Rx Created : Carprofen Tablets 100mg - 10.00 - 0 refills" at bounding box center [338, 85] width 367 height 9
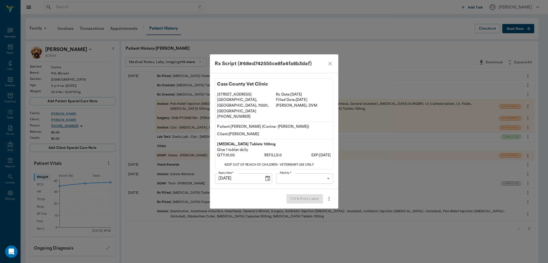
click at [303, 173] on body "/ ​ Add Task Dr. Bert Ellsworth Nectar Messages Appts Labs Imaging Inventory Ta…" at bounding box center [274, 179] width 548 height 359
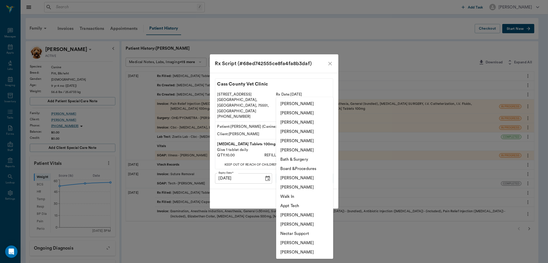
click at [287, 240] on li "[PERSON_NAME]" at bounding box center [304, 242] width 57 height 9
type input "682b670d8bdc6f7f8feef3db"
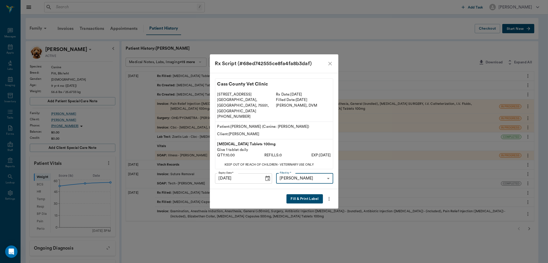
click at [291, 194] on button "Fill & Print Label" at bounding box center [305, 199] width 36 height 10
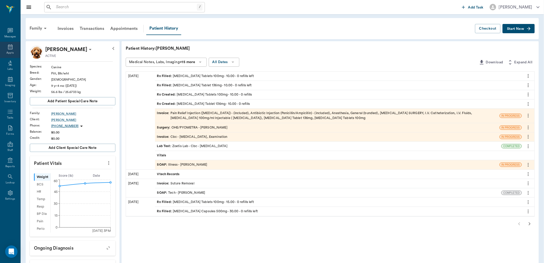
click at [12, 50] on div "Appts" at bounding box center [10, 50] width 20 height 16
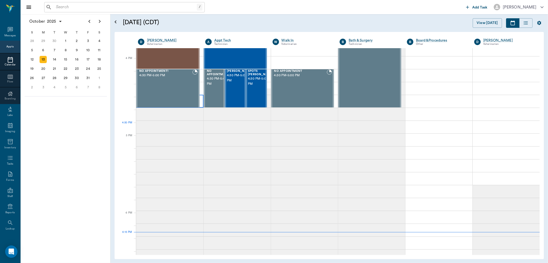
scroll to position [609, 0]
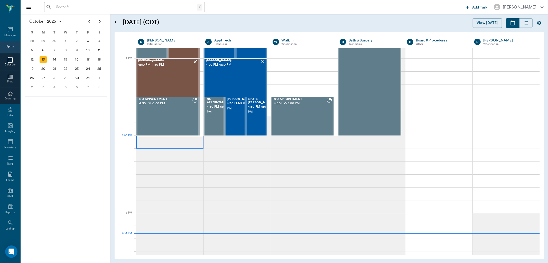
click at [146, 144] on div at bounding box center [169, 141] width 67 height 13
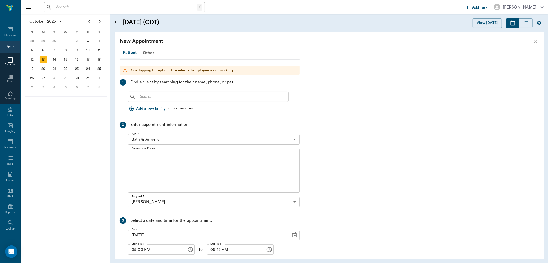
click at [162, 98] on input "text" at bounding box center [212, 96] width 149 height 7
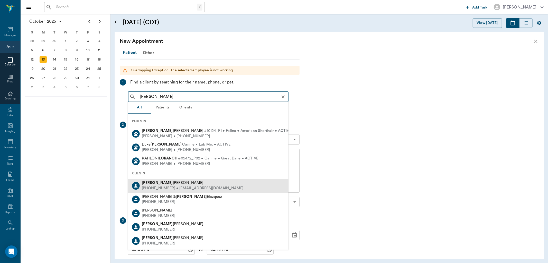
click at [171, 185] on div "(903) 650-1733 • lorylittlebit@yahoo.com" at bounding box center [193, 187] width 102 height 5
type input "lorean"
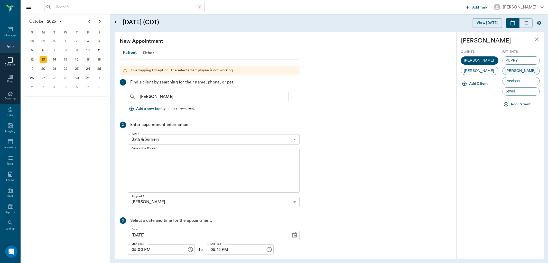
click at [521, 69] on div "Wren" at bounding box center [522, 71] width 38 height 8
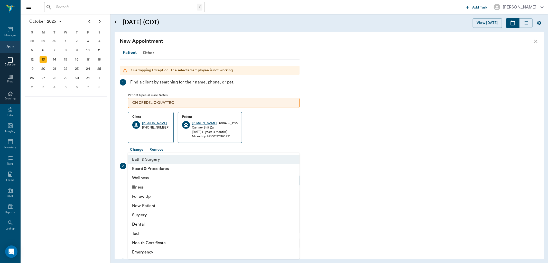
click at [218, 180] on body "/ ​ Add Task Dr. Bert Ellsworth Nectar Messages Appts Calendar Flow Boarding La…" at bounding box center [274, 131] width 548 height 263
click at [146, 251] on li "Emergency" at bounding box center [214, 251] width 172 height 9
type input "65d2be4f46e3a538d89b8c1c"
type input "05:30 PM"
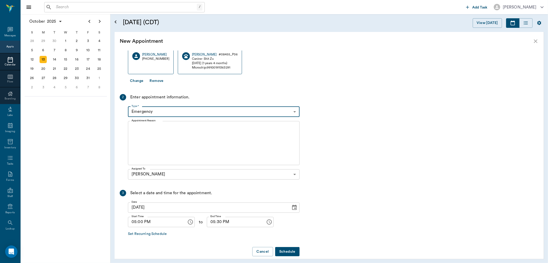
scroll to position [75, 0]
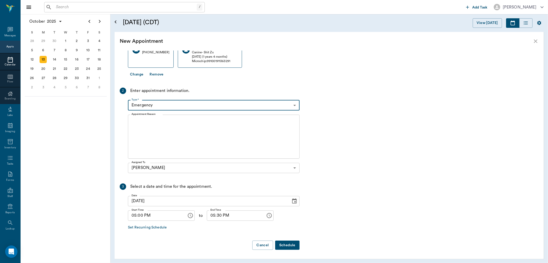
click at [284, 243] on button "Schedule" at bounding box center [287, 245] width 24 height 10
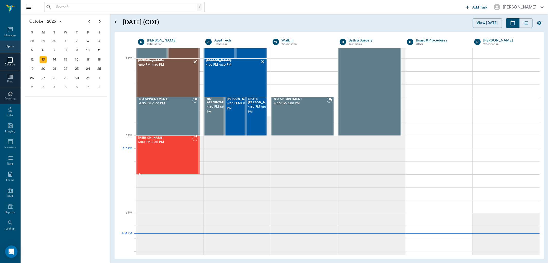
click at [171, 157] on div "Wren Lingle 5:00 PM - 5:30 PM" at bounding box center [165, 155] width 54 height 38
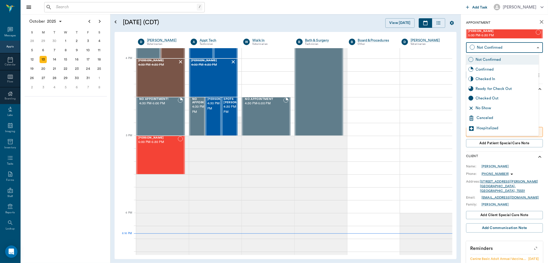
click at [522, 47] on body "/ ​ Add Task Dr. Bert Ellsworth Nectar Messages Appts Calendar Flow Boarding La…" at bounding box center [274, 131] width 548 height 263
click at [492, 79] on div "Checked In" at bounding box center [506, 79] width 61 height 6
type input "CHECKED_IN"
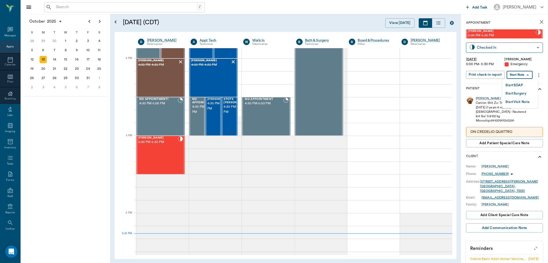
click at [522, 74] on body "/ ​ Add Task Dr. Bert Ellsworth Nectar Messages Appts Calendar Flow Boarding La…" at bounding box center [274, 131] width 548 height 263
click at [519, 83] on button "Start SOAP" at bounding box center [514, 85] width 17 height 6
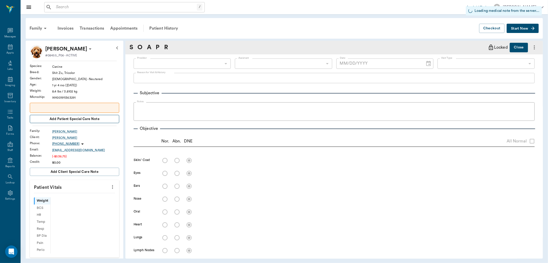
type input "63ec2f075fda476ae8351a4d"
type input "65d2be4f46e3a538d89b8c1c"
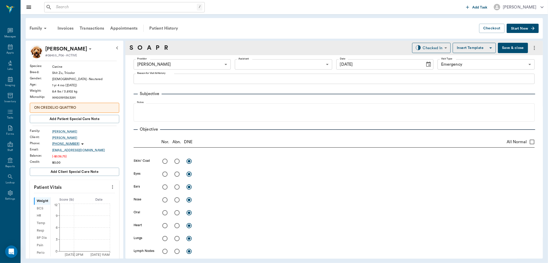
type input "10/13/2025"
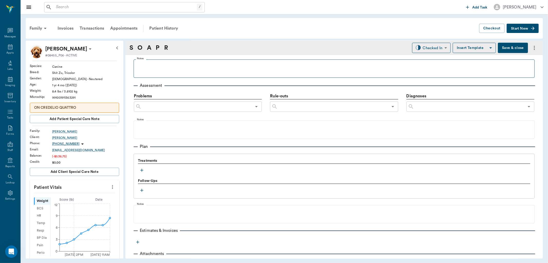
scroll to position [250, 0]
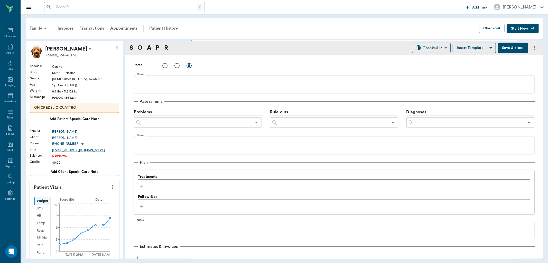
click at [142, 185] on icon "button" at bounding box center [141, 185] width 5 height 5
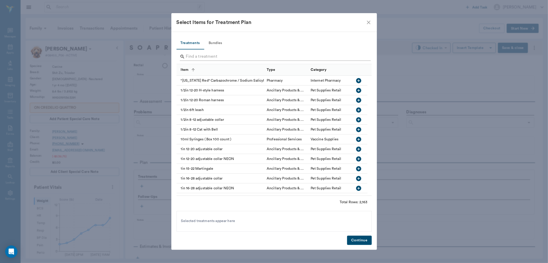
click at [199, 57] on input "Search" at bounding box center [274, 56] width 177 height 8
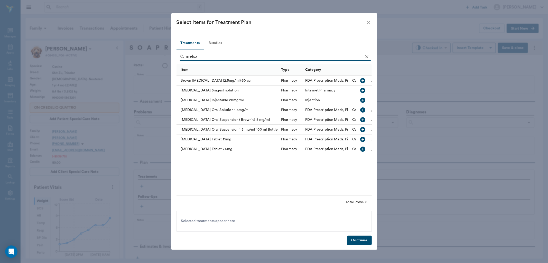
type input "melox"
click at [364, 109] on icon "button" at bounding box center [363, 109] width 5 height 5
click at [364, 238] on button "Continue" at bounding box center [359, 240] width 24 height 10
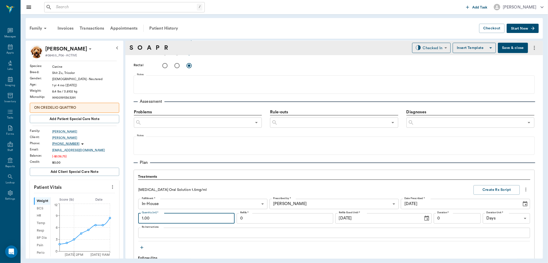
click at [162, 217] on input "1.00" at bounding box center [186, 218] width 96 height 10
click at [167, 231] on textarea "Rx Instructions" at bounding box center [334, 232] width 385 height 6
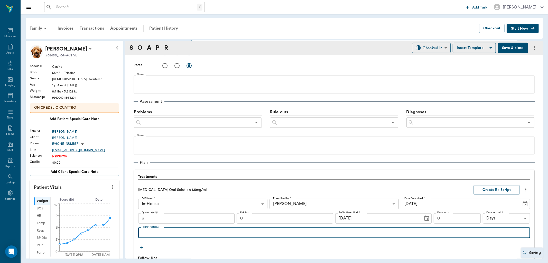
type input "3.00"
type textarea "Give 0.3 mls once daily starting Tues PM"
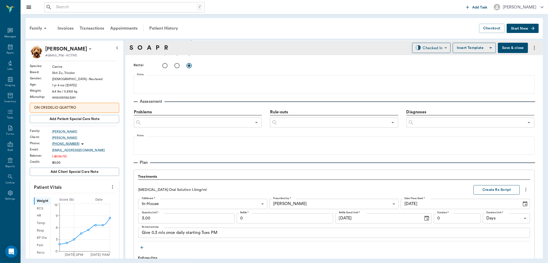
click at [497, 190] on button "Create Rx Script" at bounding box center [497, 190] width 46 height 10
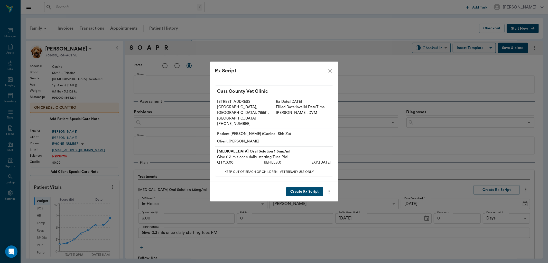
click at [321, 187] on button "Create Rx Script" at bounding box center [304, 192] width 37 height 10
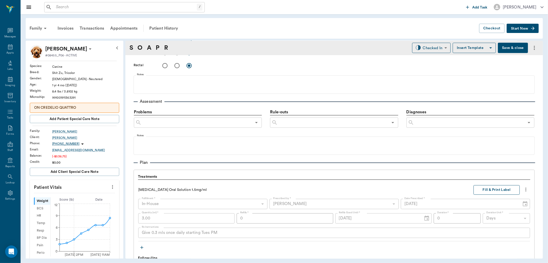
click at [495, 188] on button "Fill & Print Label" at bounding box center [497, 190] width 46 height 10
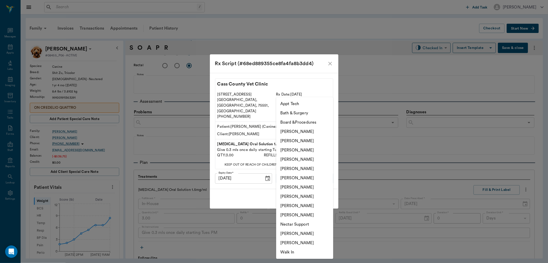
click at [323, 169] on body "/ ​ Add Task Dr. Bert Ellsworth Nectar Messages Appts Labs Imaging Inventory Ta…" at bounding box center [274, 131] width 548 height 263
click at [311, 158] on li "[PERSON_NAME]" at bounding box center [304, 159] width 57 height 9
type input "63ec2f075fda476ae8351a4d"
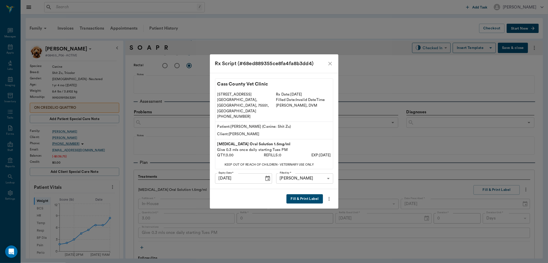
click at [309, 194] on button "Fill & Print Label" at bounding box center [305, 199] width 36 height 10
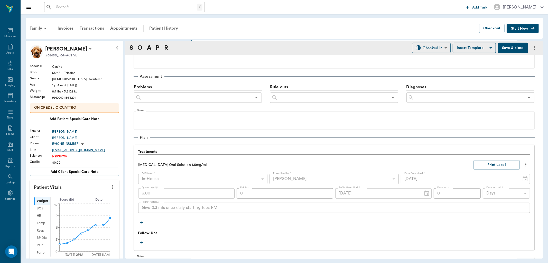
scroll to position [345, 0]
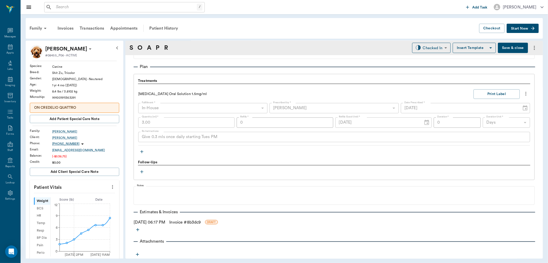
click at [142, 152] on icon "button" at bounding box center [141, 151] width 5 height 5
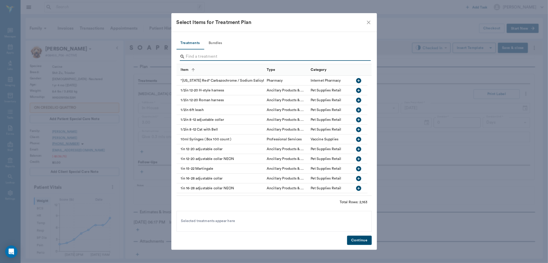
click at [193, 56] on input "Search" at bounding box center [274, 56] width 177 height 8
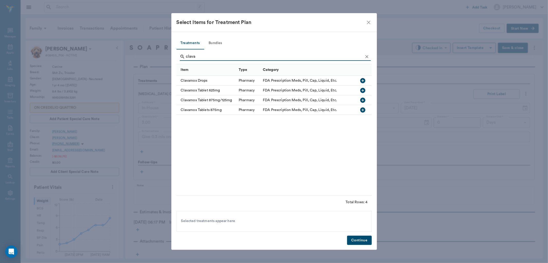
type input "clava"
click at [364, 79] on icon "button" at bounding box center [363, 80] width 5 height 5
click at [356, 240] on button "Continue" at bounding box center [359, 240] width 24 height 10
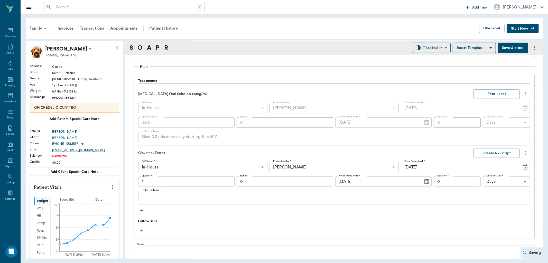
type input "1.00"
click at [165, 196] on textarea "Rx Instructions" at bounding box center [334, 196] width 385 height 6
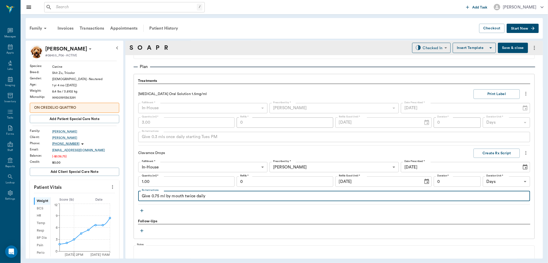
type textarea "Give 0.75 ml by mouth twice daily"
click at [194, 184] on input "1.00" at bounding box center [186, 181] width 96 height 10
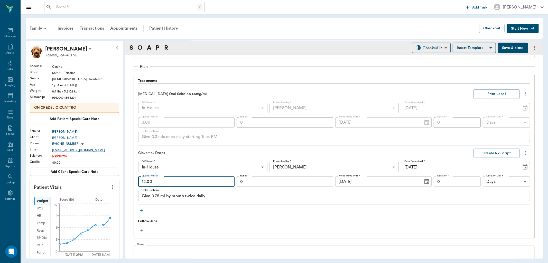
type input "15.00"
click at [461, 183] on input "0" at bounding box center [457, 181] width 47 height 10
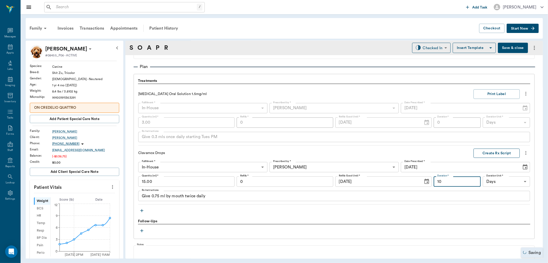
type input "10"
click at [489, 151] on button "Create Rx Script" at bounding box center [497, 153] width 46 height 10
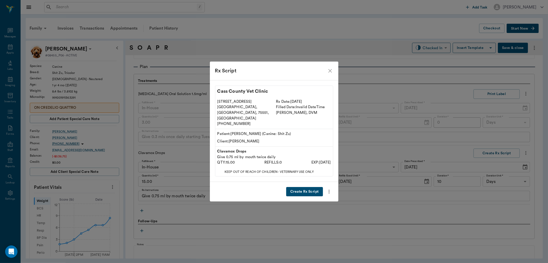
click at [315, 187] on button "Create Rx Script" at bounding box center [304, 192] width 37 height 10
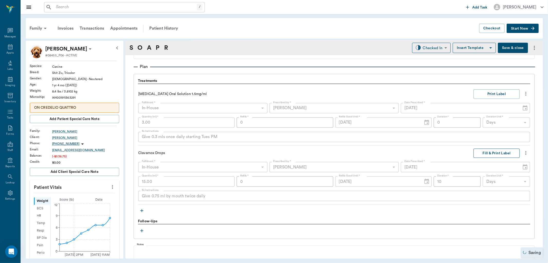
click at [493, 152] on button "Fill & Print Label" at bounding box center [497, 153] width 46 height 10
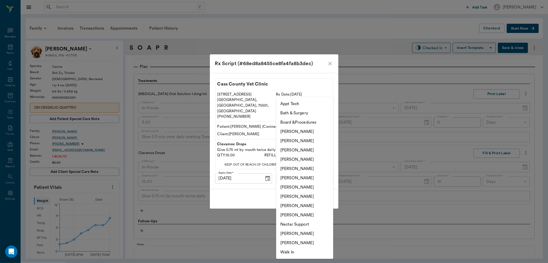
click at [305, 168] on body "/ ​ Add Task Dr. Bert Ellsworth Nectar Messages Appts Labs Imaging Inventory Ta…" at bounding box center [274, 131] width 548 height 263
click at [304, 160] on li "[PERSON_NAME]" at bounding box center [304, 159] width 57 height 9
type input "63ec2f075fda476ae8351a4d"
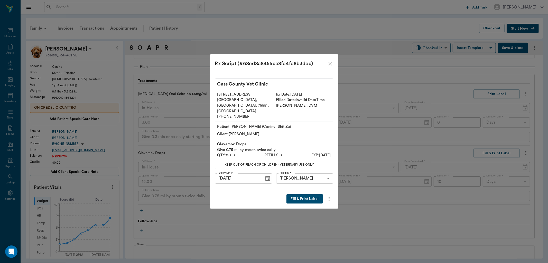
click at [305, 194] on button "Fill & Print Label" at bounding box center [305, 199] width 36 height 10
